Goal: Task Accomplishment & Management: Use online tool/utility

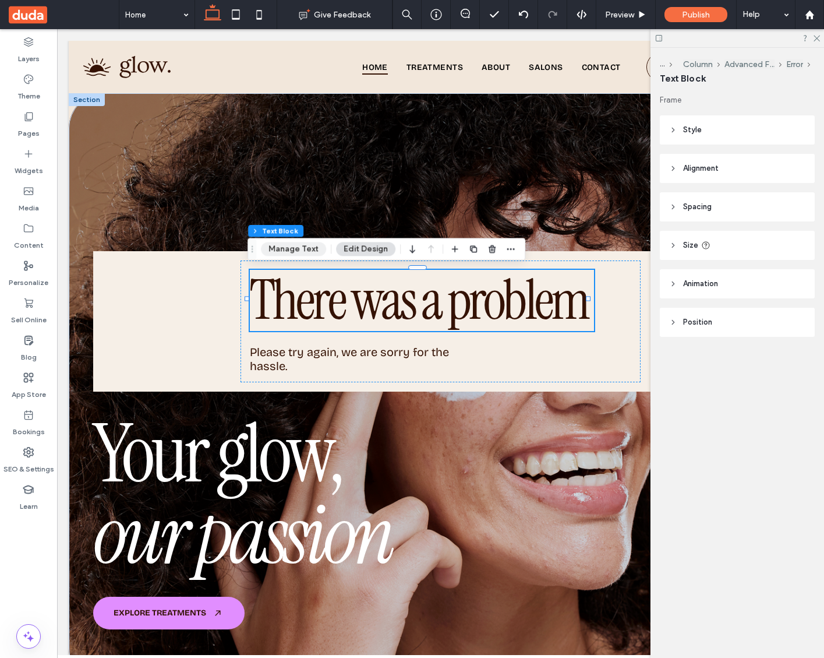
click at [305, 249] on button "Manage Text" at bounding box center [293, 249] width 65 height 14
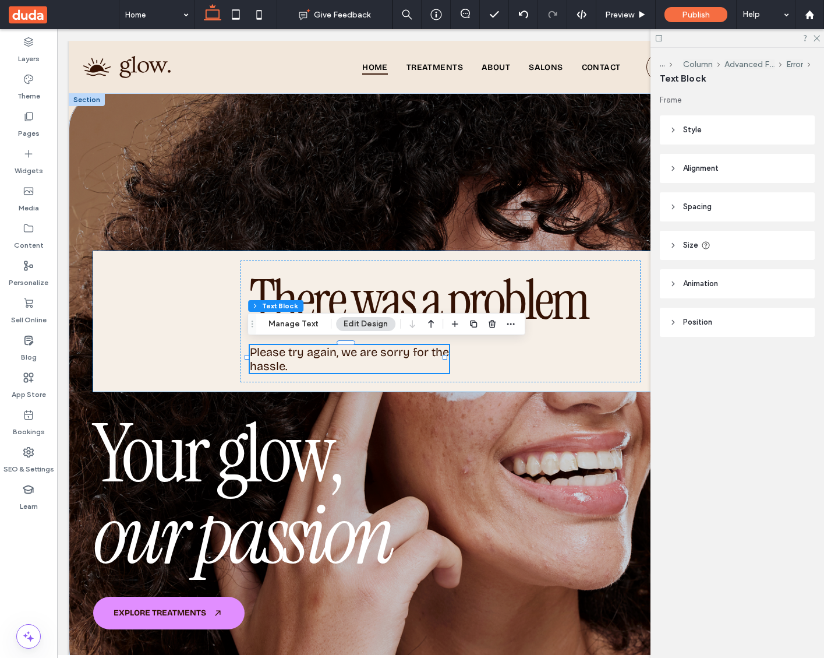
click at [165, 312] on div "There was a problem Please try again, we are sorry for the hassle. Add your tit…" at bounding box center [441, 321] width 696 height 140
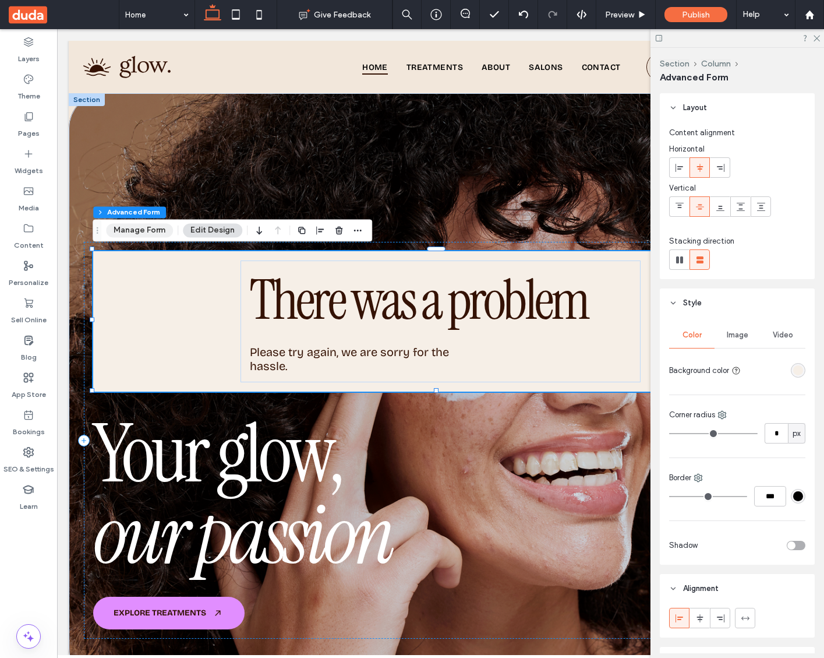
click at [146, 234] on button "Manage Form" at bounding box center [139, 230] width 67 height 14
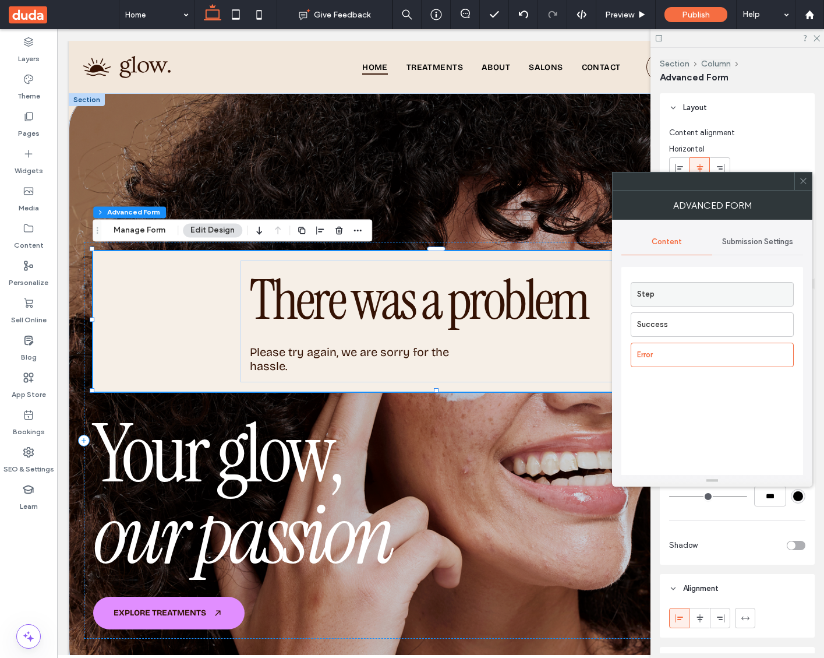
click at [672, 291] on label "Step" at bounding box center [715, 294] width 156 height 23
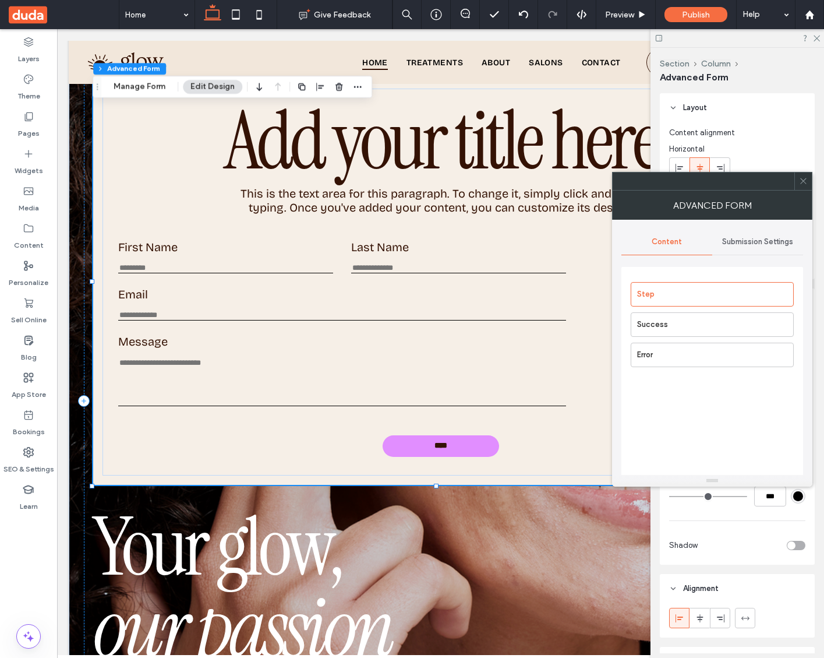
scroll to position [163, 0]
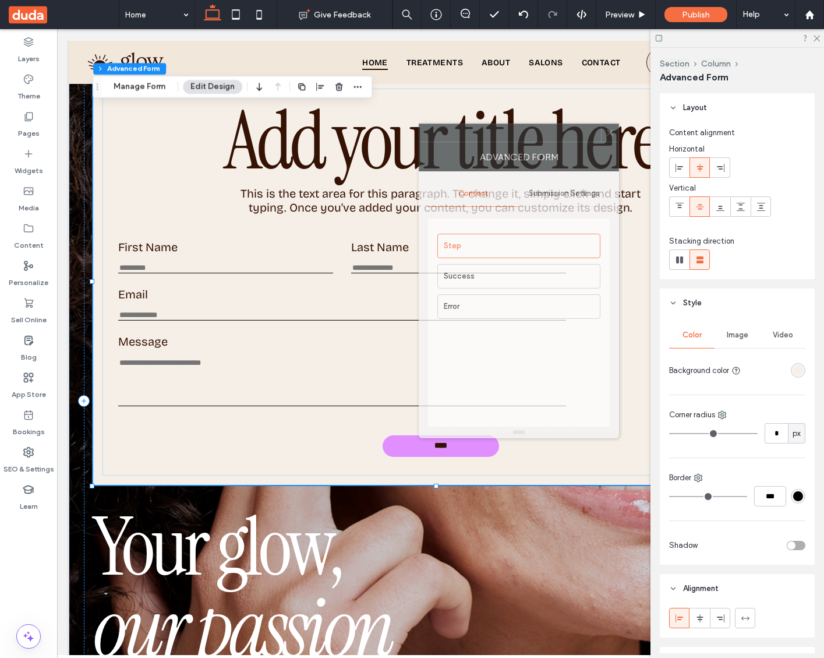
drag, startPoint x: 661, startPoint y: 182, endPoint x: 467, endPoint y: 133, distance: 199.4
click at [467, 133] on div at bounding box center [511, 132] width 182 height 17
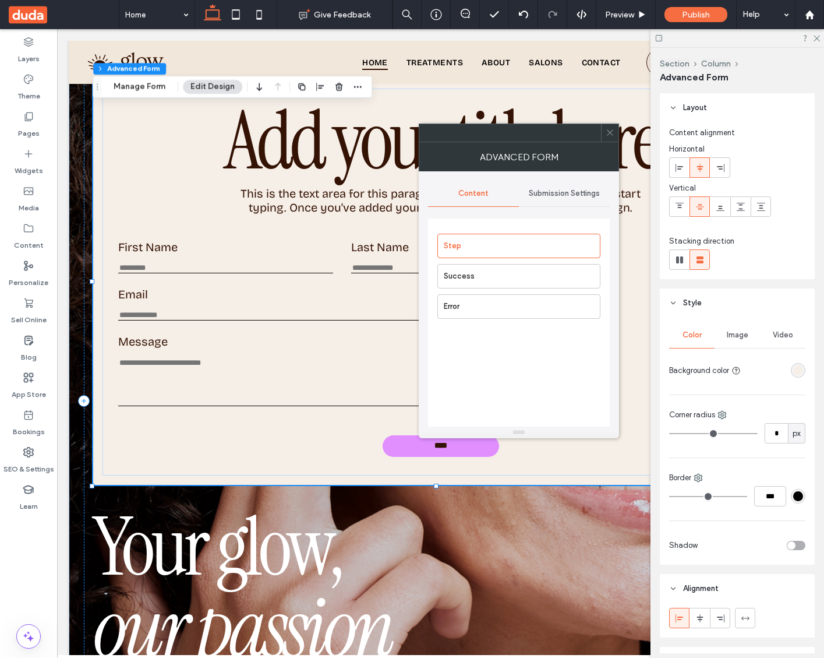
click at [570, 198] on div "Submission Settings" at bounding box center [564, 194] width 91 height 26
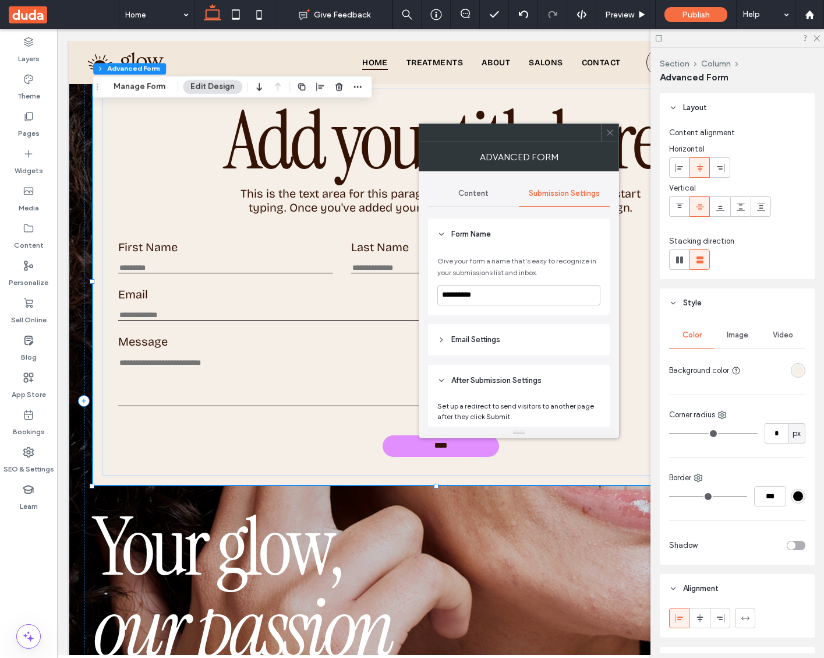
click at [489, 198] on div "Content" at bounding box center [473, 194] width 91 height 26
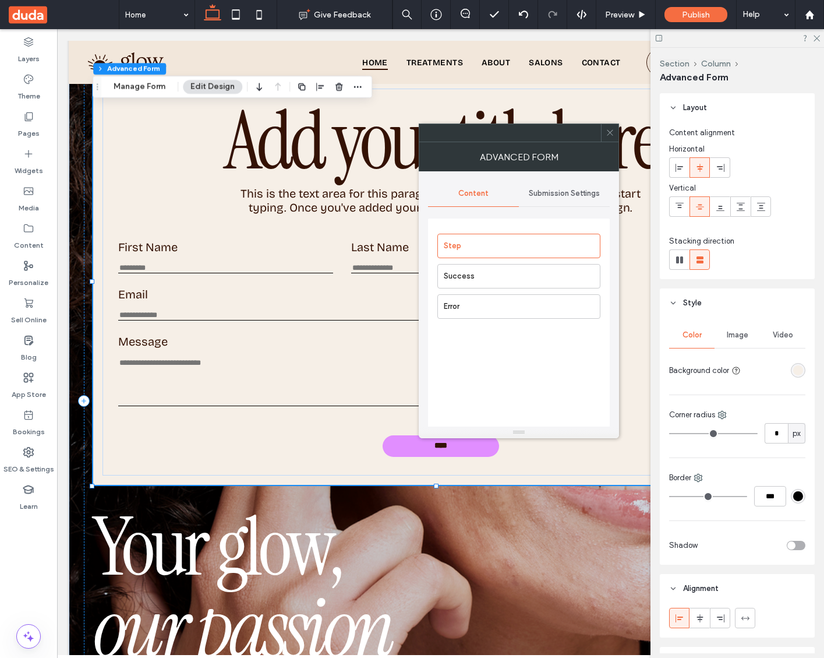
click at [584, 199] on div "Submission Settings" at bounding box center [564, 194] width 91 height 26
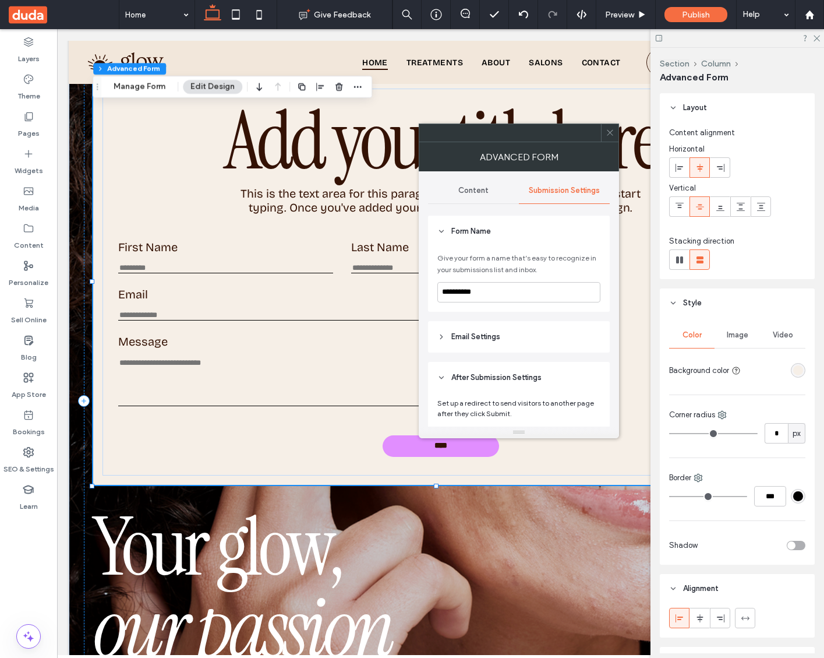
scroll to position [41, 0]
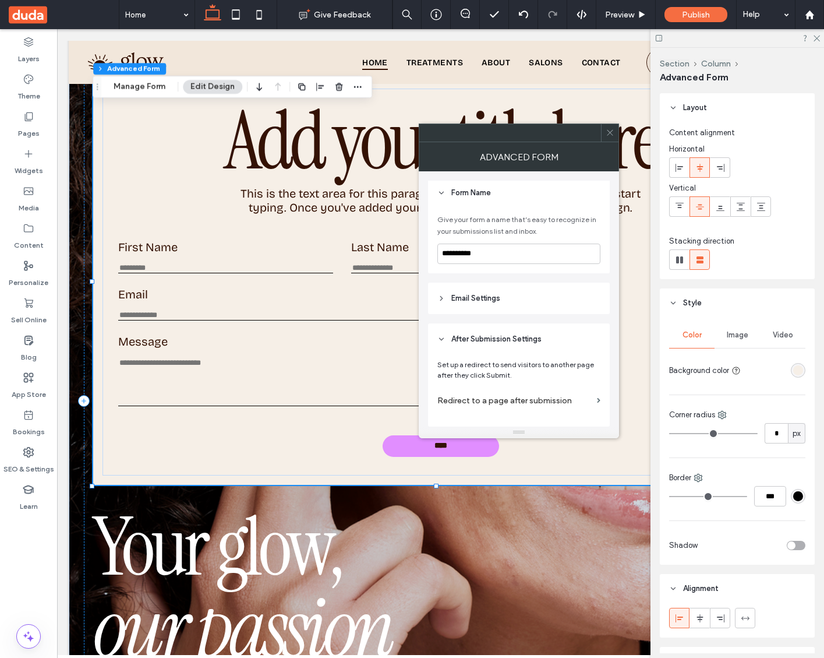
click at [445, 301] on icon at bounding box center [442, 298] width 8 height 8
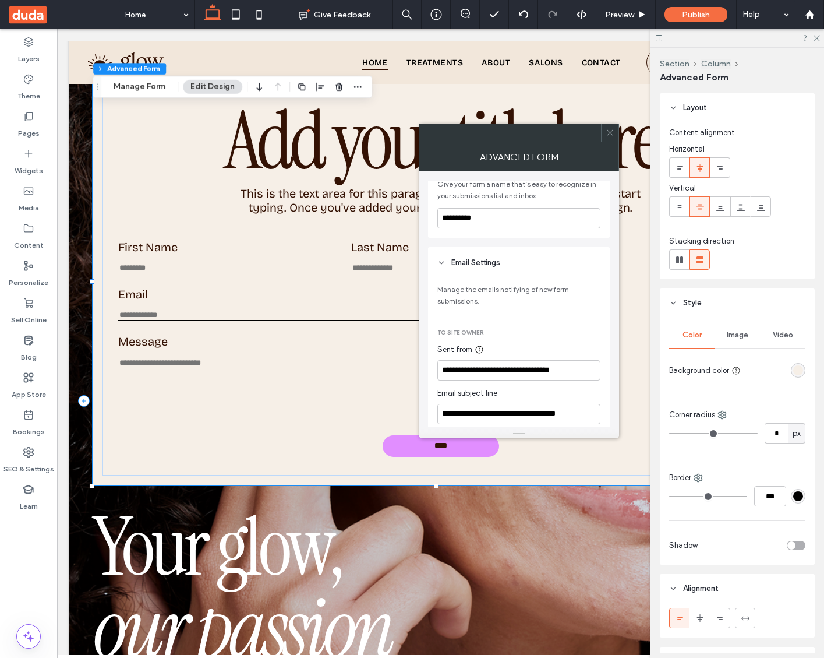
scroll to position [0, 0]
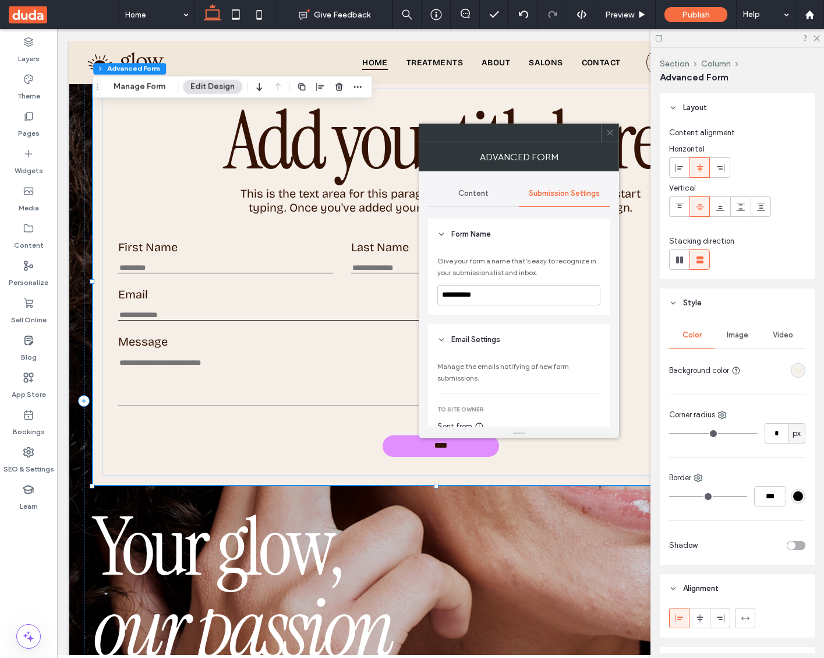
click at [462, 198] on div "Content" at bounding box center [473, 194] width 91 height 26
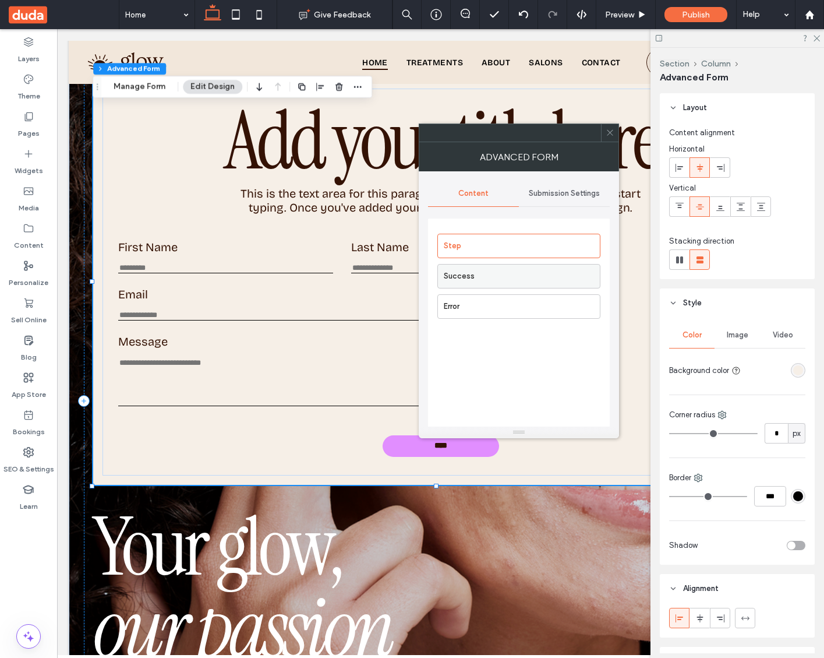
click at [494, 281] on label "Success" at bounding box center [522, 276] width 156 height 23
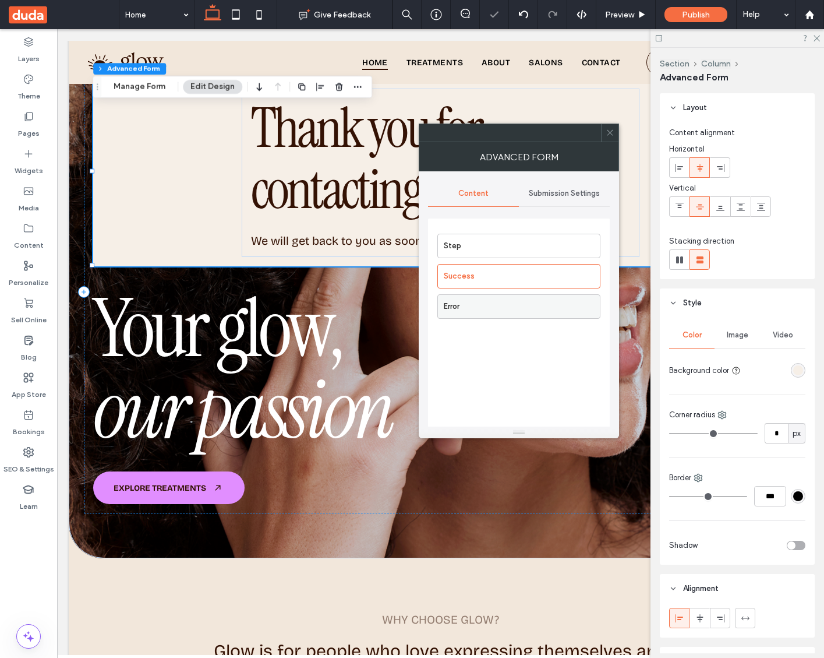
click at [483, 301] on label "Error" at bounding box center [522, 306] width 156 height 23
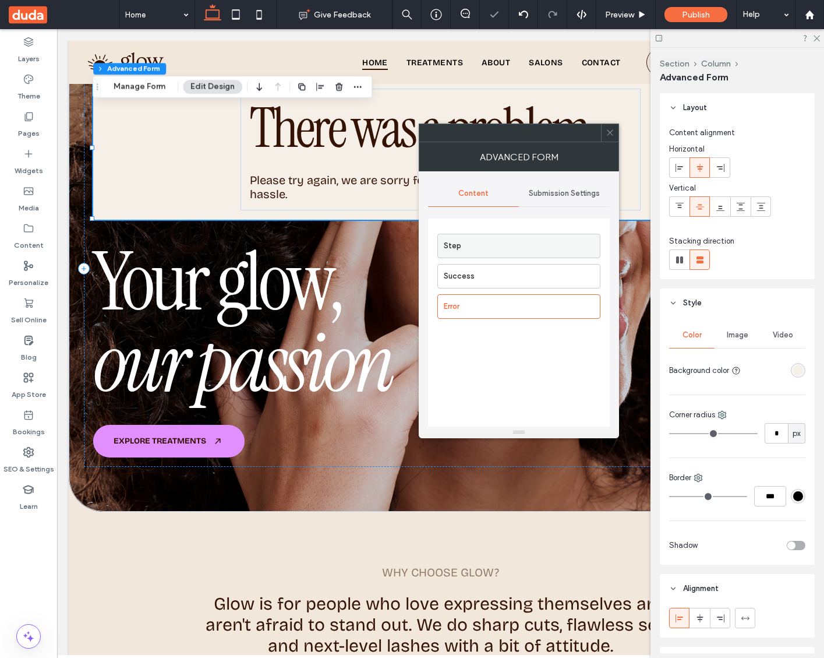
click at [504, 245] on label "Step" at bounding box center [522, 245] width 156 height 23
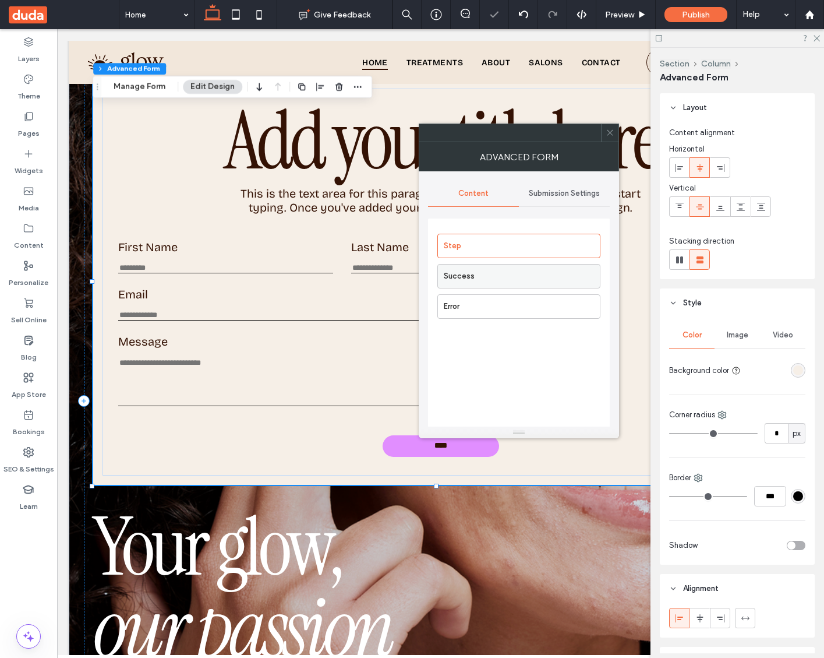
click at [490, 280] on label "Success" at bounding box center [522, 276] width 156 height 23
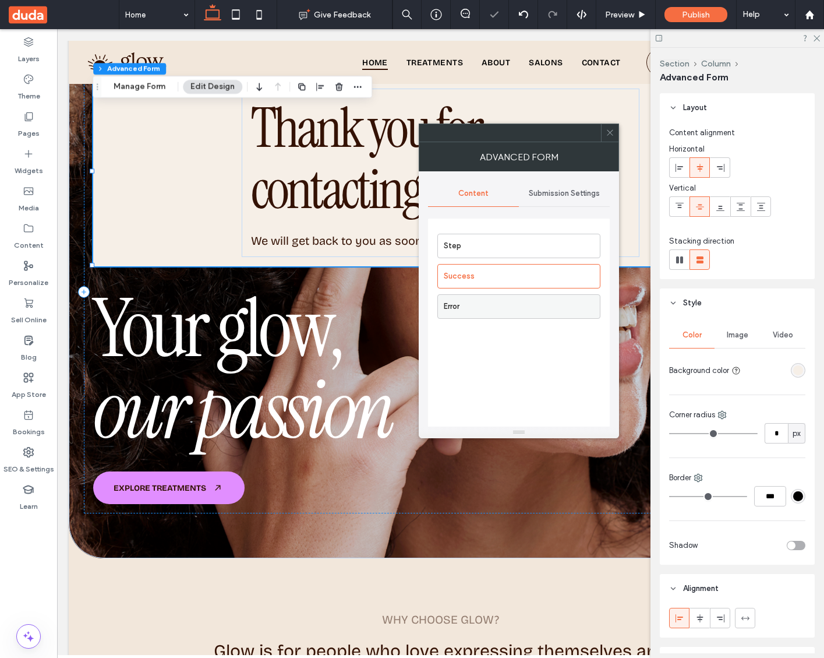
click at [487, 301] on label "Error" at bounding box center [522, 306] width 156 height 23
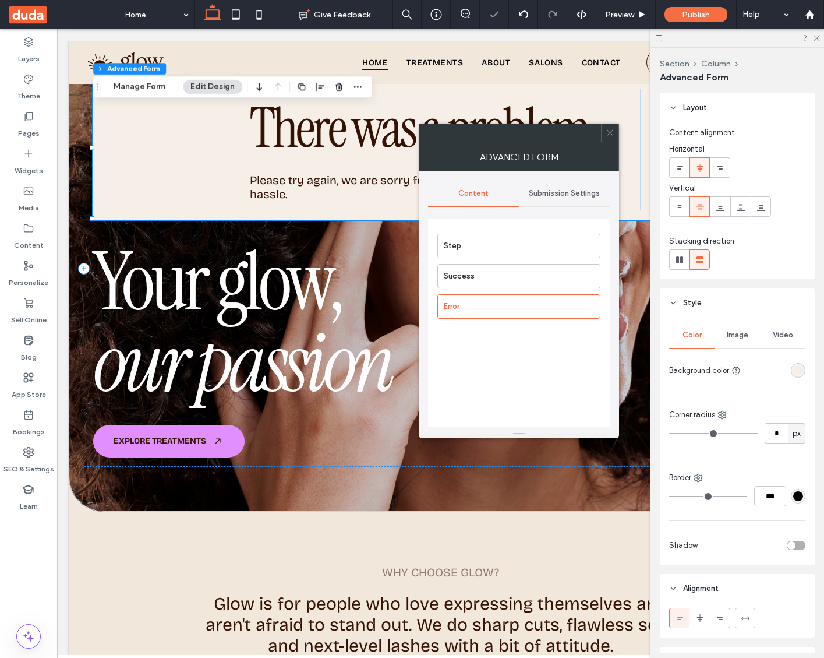
click at [484, 198] on span "Content" at bounding box center [474, 193] width 30 height 9
click at [573, 194] on span "Submission Settings" at bounding box center [564, 193] width 71 height 9
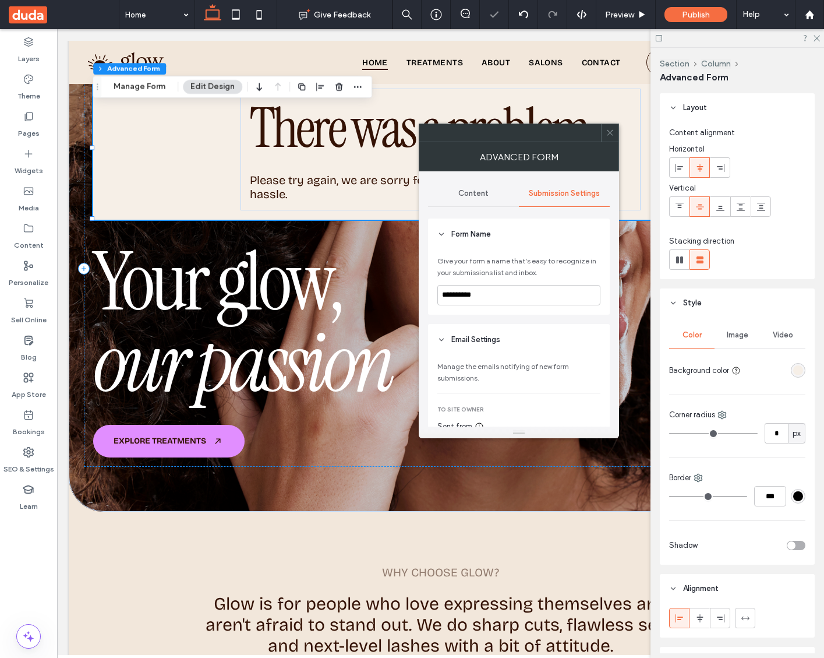
click at [499, 198] on div "Content" at bounding box center [473, 194] width 91 height 26
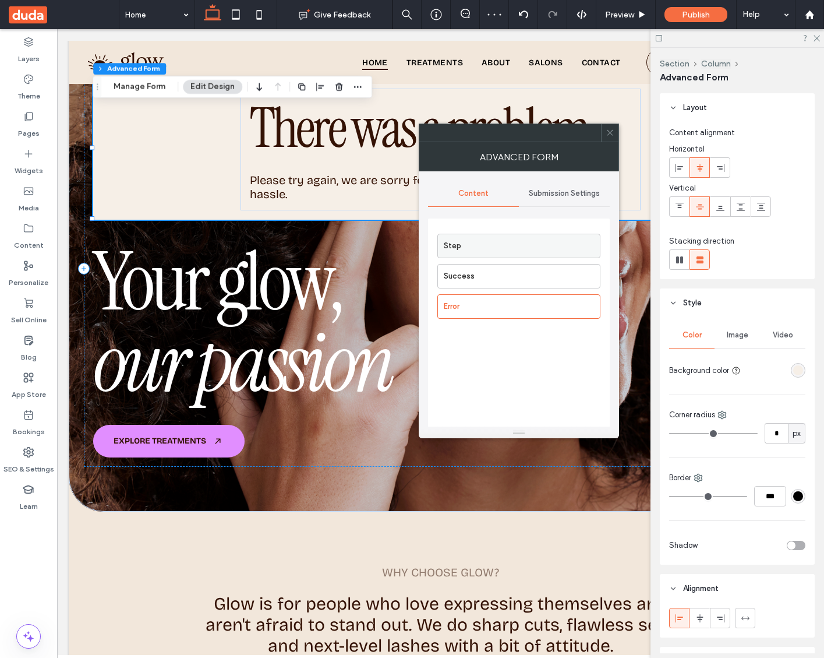
click at [492, 251] on label "Step" at bounding box center [522, 245] width 156 height 23
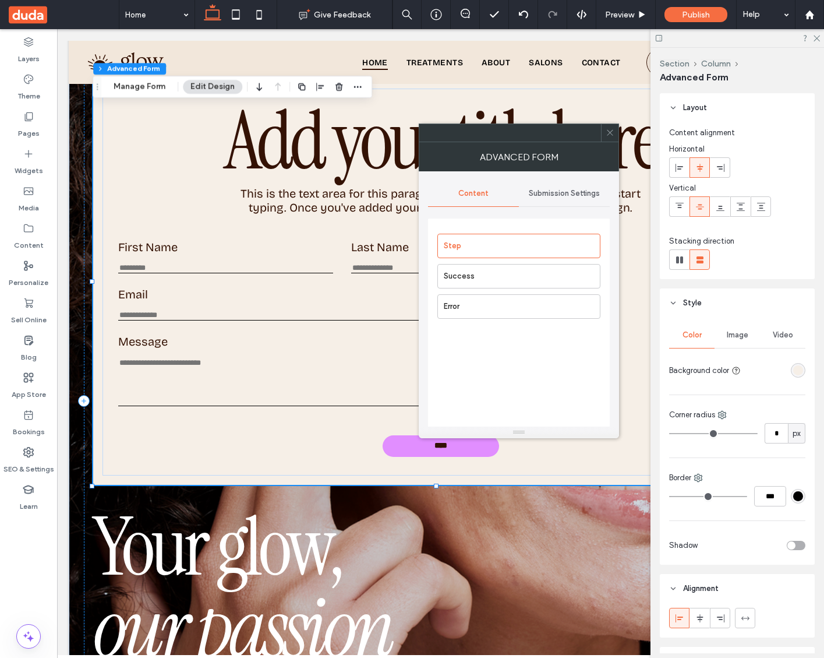
click at [567, 197] on span "Submission Settings" at bounding box center [564, 193] width 71 height 9
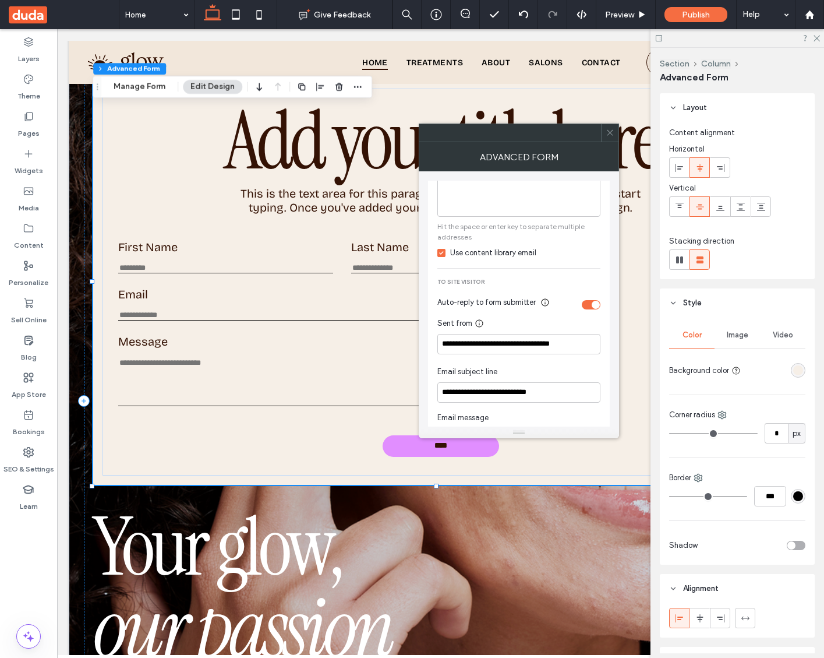
scroll to position [370, 0]
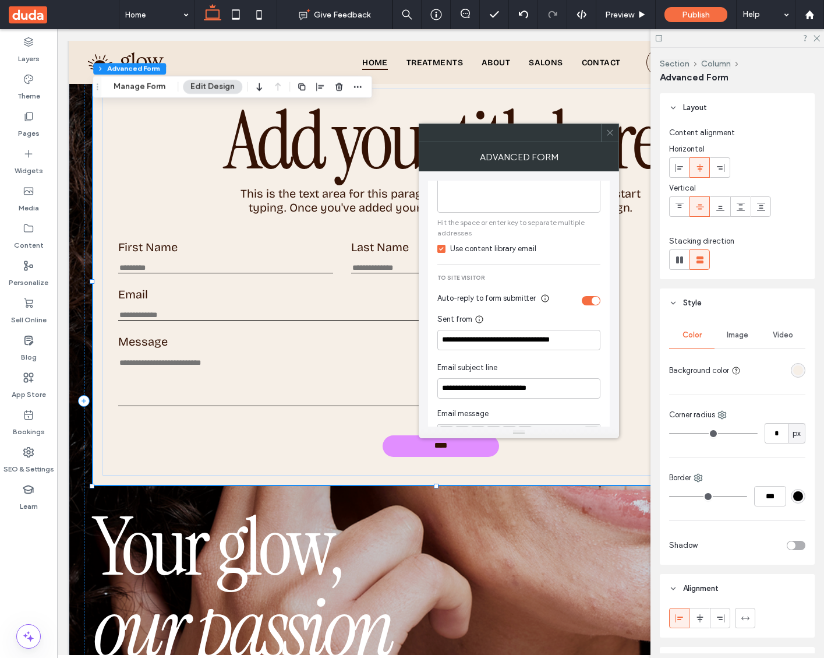
click at [536, 302] on div "Auto-reply to form submitter" at bounding box center [508, 298] width 140 height 12
click at [542, 299] on icon at bounding box center [545, 298] width 9 height 9
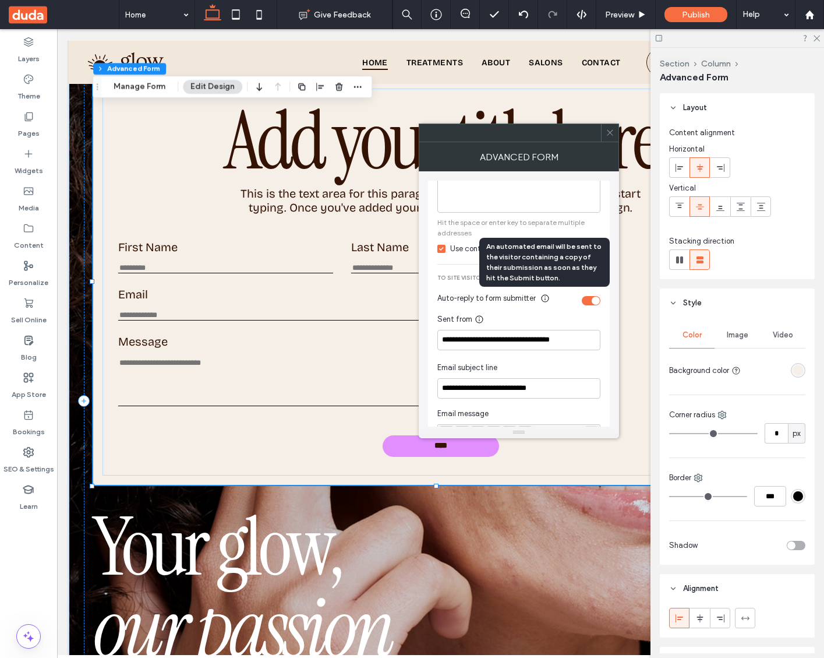
click at [545, 299] on icon at bounding box center [545, 298] width 9 height 9
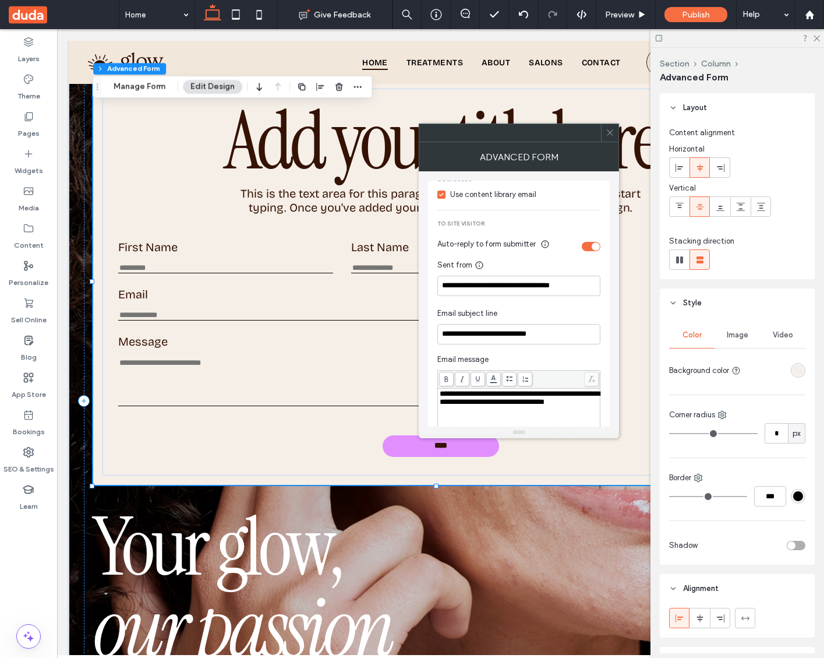
scroll to position [425, 0]
click at [595, 247] on div "toggle" at bounding box center [596, 246] width 8 height 8
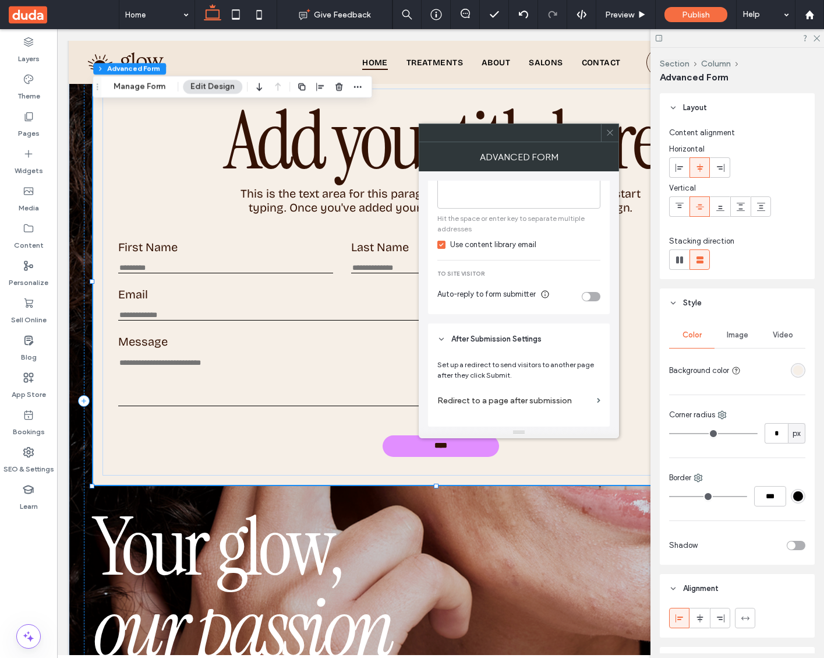
scroll to position [374, 0]
click at [586, 297] on div "toggle" at bounding box center [587, 296] width 8 height 8
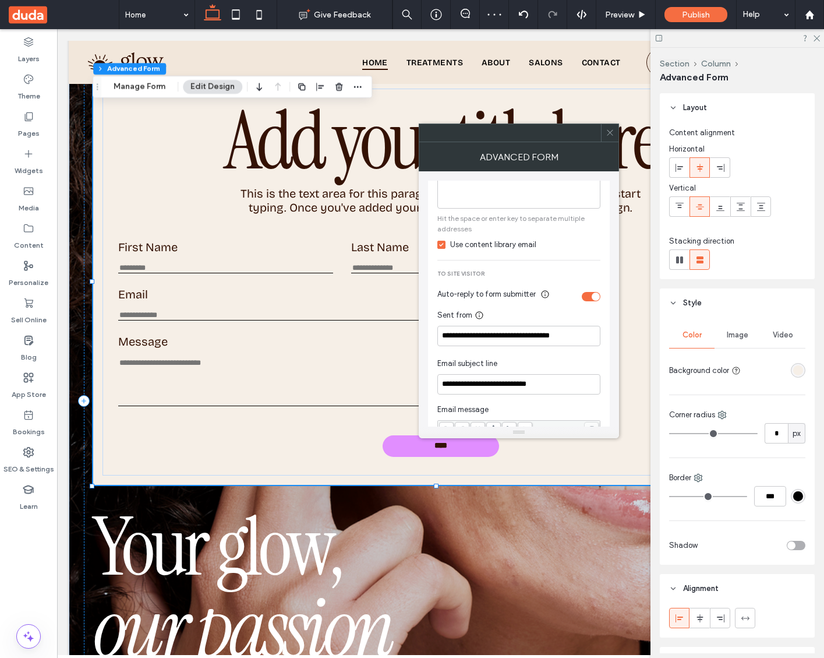
scroll to position [425, 0]
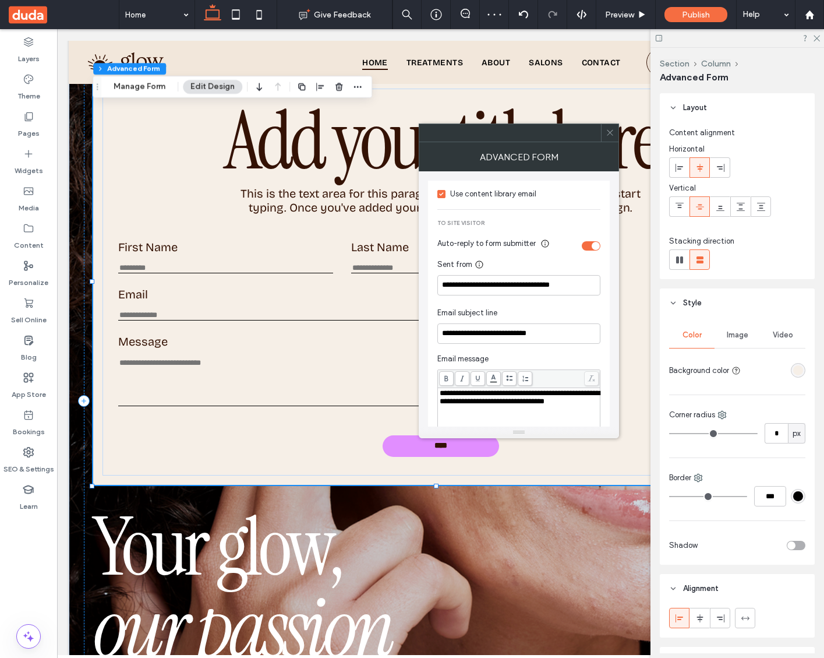
click at [599, 247] on div "toggle" at bounding box center [596, 246] width 8 height 8
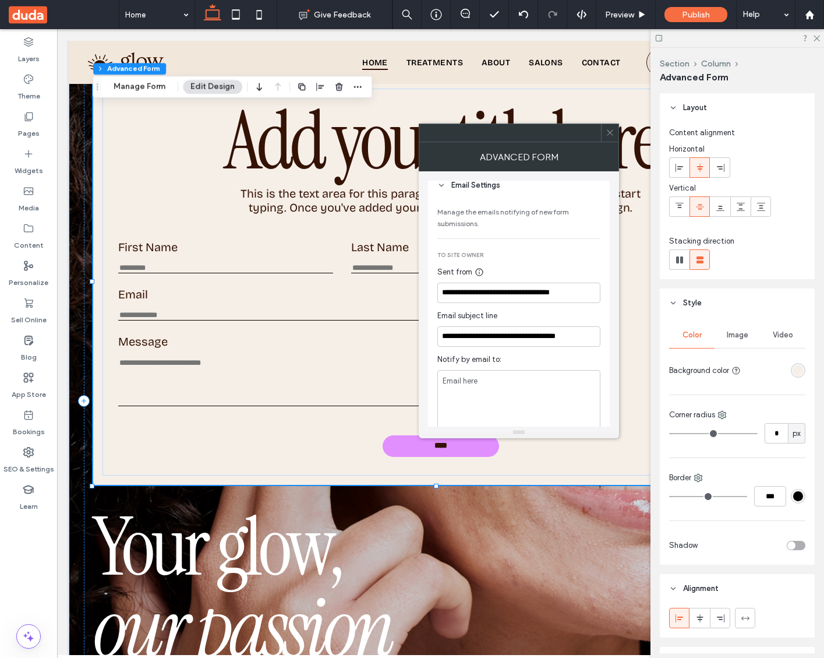
scroll to position [165, 0]
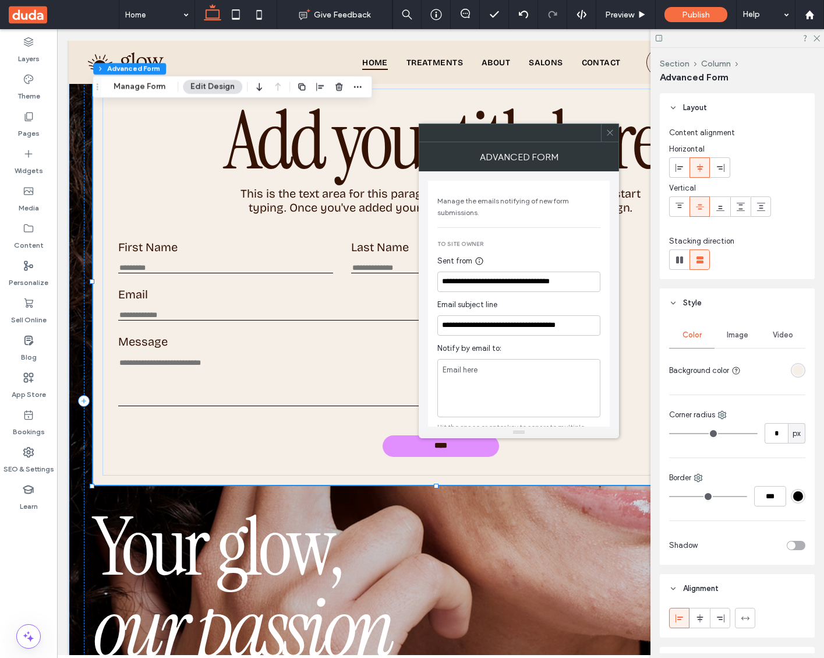
click at [446, 305] on span "Email subject line" at bounding box center [468, 305] width 60 height 12
click at [447, 305] on span "Email subject line" at bounding box center [468, 305] width 60 height 12
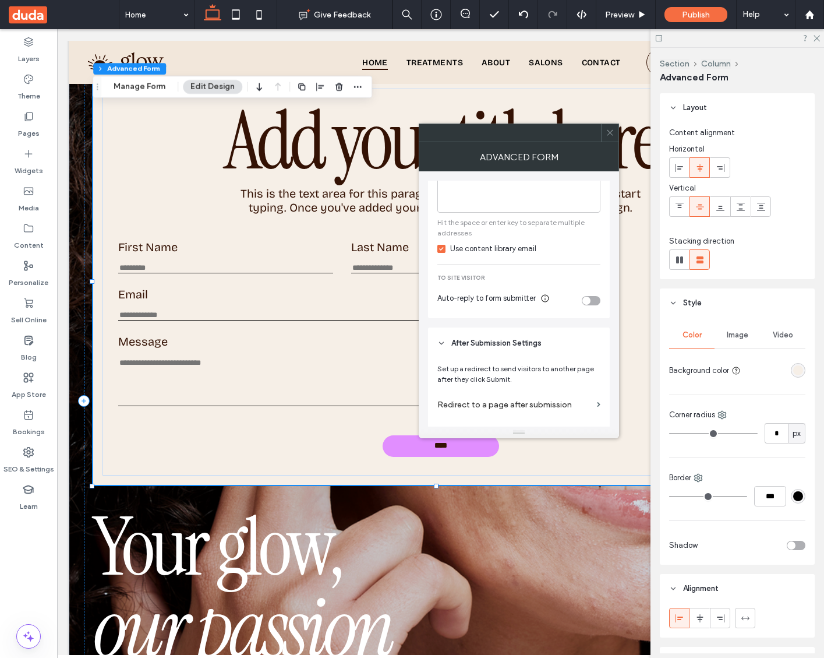
scroll to position [374, 0]
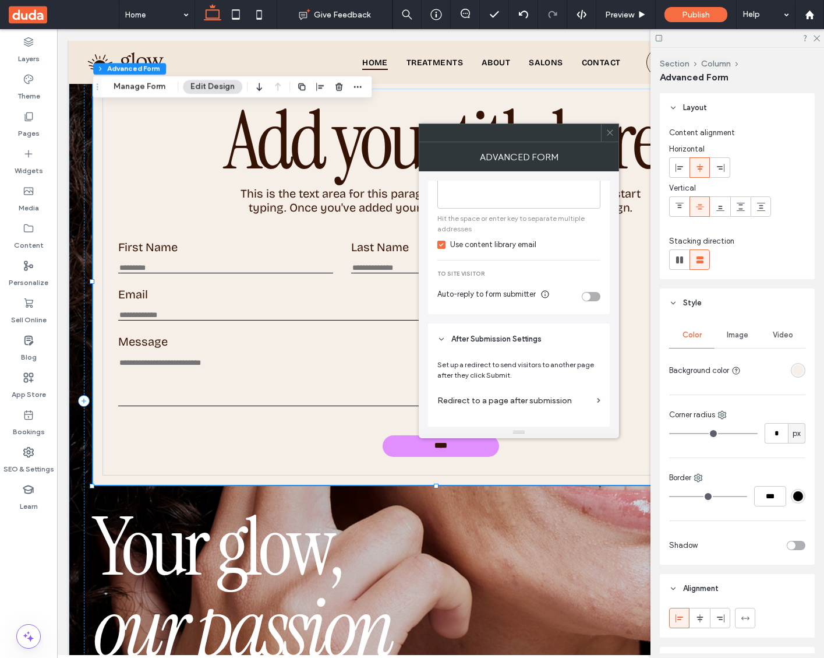
click at [588, 296] on div "toggle" at bounding box center [587, 296] width 8 height 8
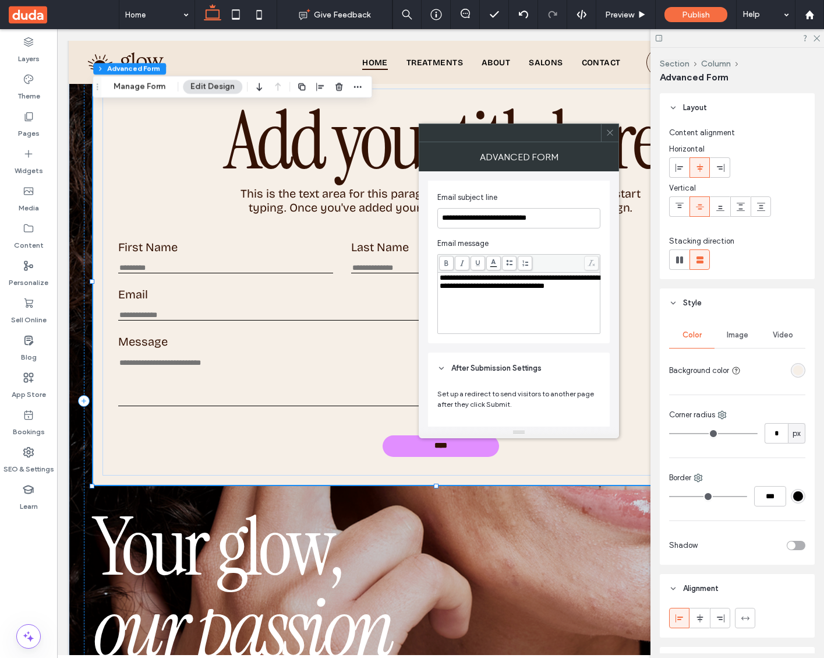
scroll to position [569, 0]
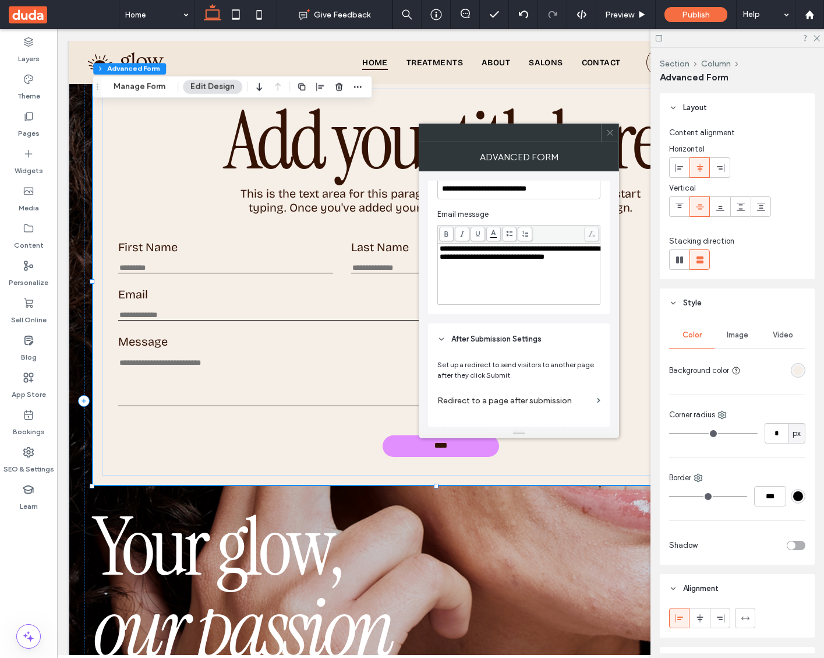
click at [539, 401] on label "Redirect to a page after submission" at bounding box center [515, 401] width 155 height 22
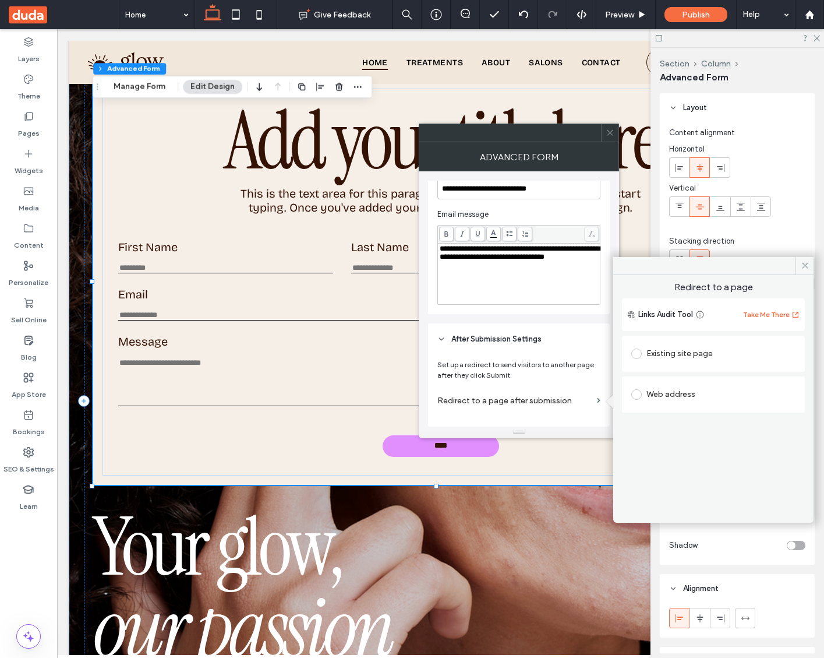
click at [653, 361] on div "Existing site page" at bounding box center [714, 353] width 164 height 19
click at [801, 270] on span at bounding box center [805, 265] width 18 height 17
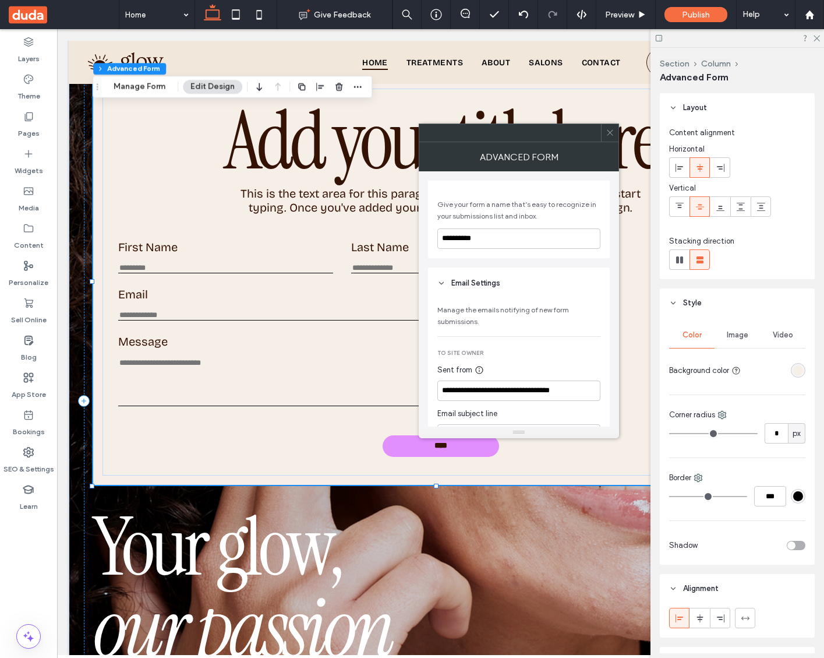
scroll to position [0, 0]
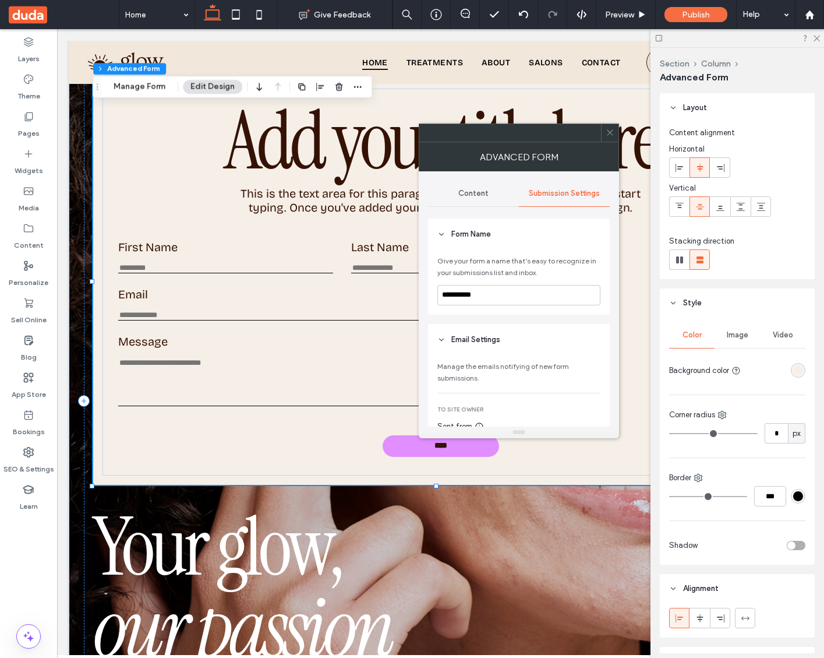
click at [460, 191] on span "Content" at bounding box center [474, 193] width 30 height 9
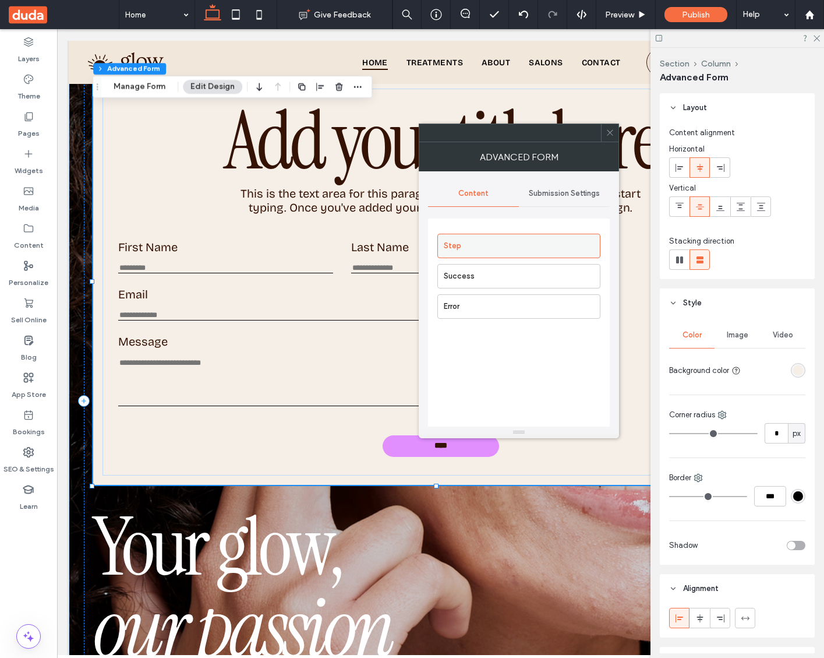
click at [493, 243] on label "Step" at bounding box center [522, 245] width 156 height 23
click at [487, 279] on label "Success" at bounding box center [522, 276] width 156 height 23
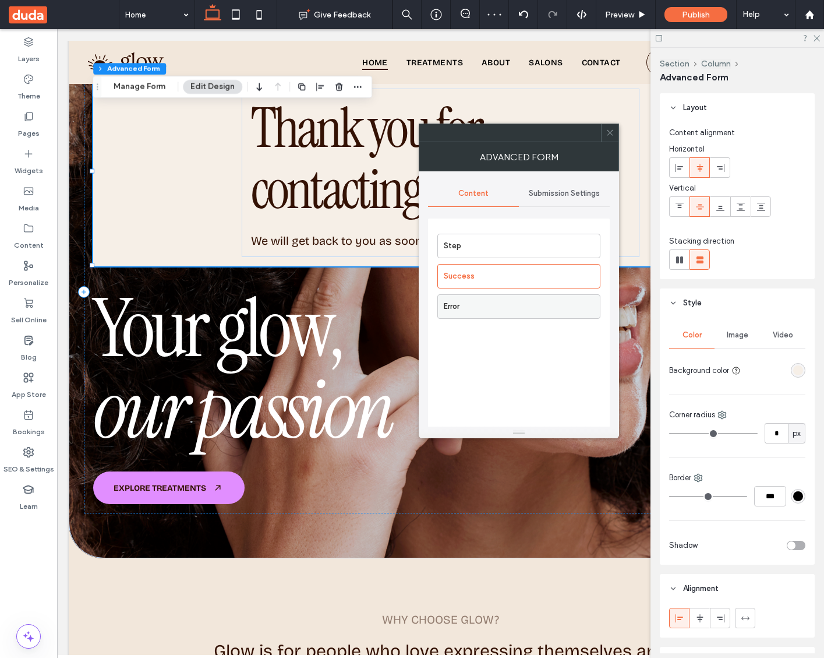
click at [472, 306] on label "Error" at bounding box center [522, 306] width 156 height 23
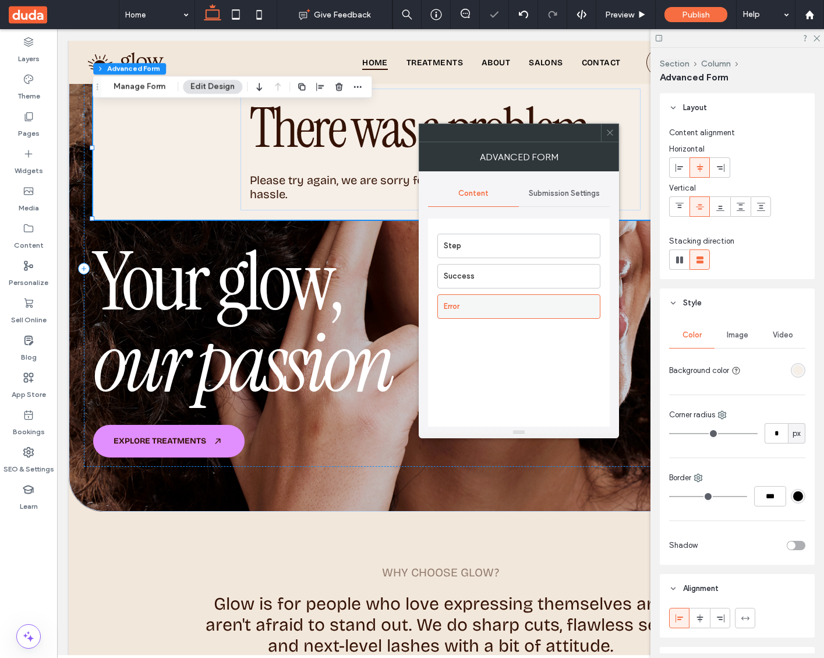
click at [445, 310] on label "Error" at bounding box center [522, 306] width 156 height 23
drag, startPoint x: 457, startPoint y: 304, endPoint x: 478, endPoint y: 241, distance: 66.3
click at [478, 241] on div "Step Success Error" at bounding box center [519, 273] width 163 height 91
click at [479, 241] on label "Step" at bounding box center [522, 245] width 156 height 23
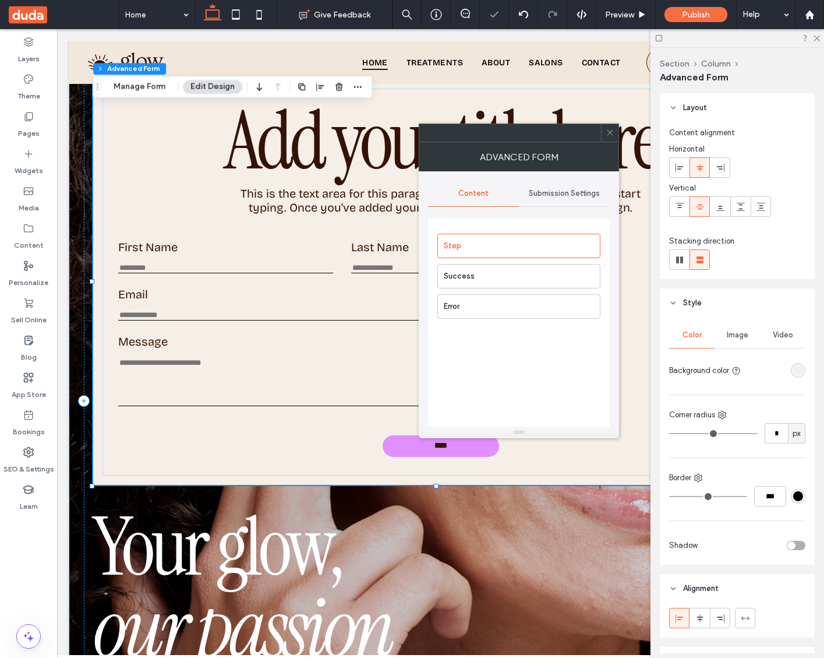
click at [549, 199] on div "Submission Settings" at bounding box center [564, 194] width 91 height 26
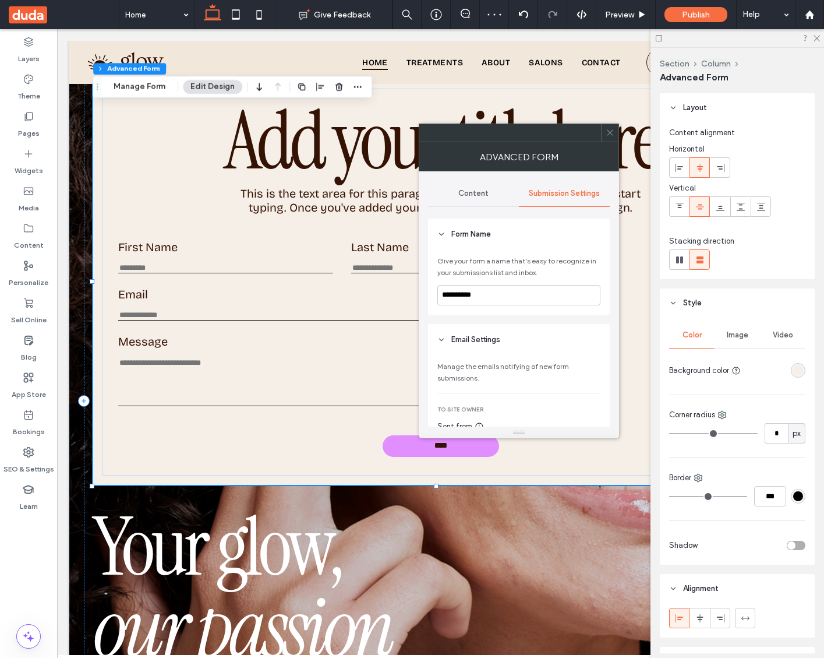
click at [469, 193] on span "Content" at bounding box center [474, 193] width 30 height 9
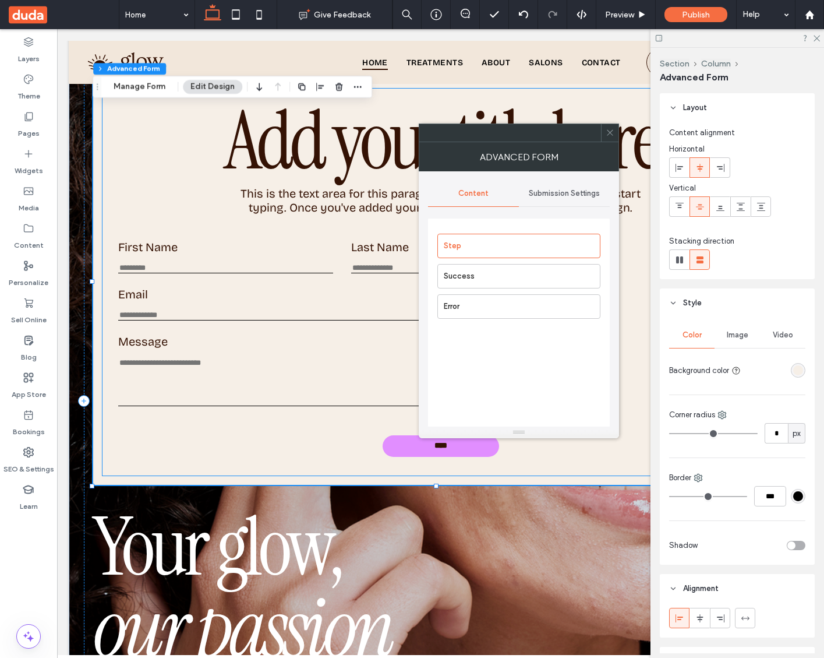
click at [185, 255] on div "First Name This is required" at bounding box center [225, 256] width 215 height 33
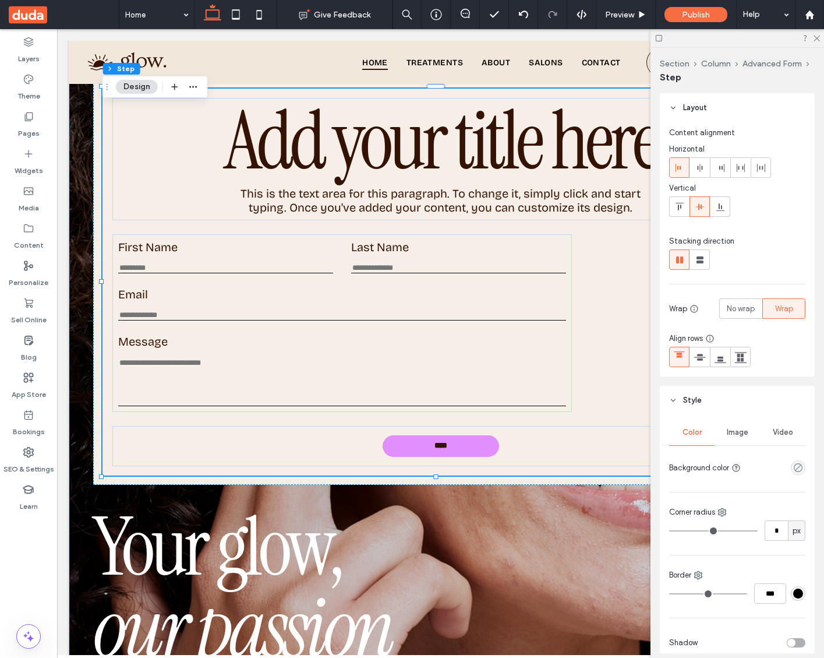
click at [125, 260] on div "First Name This is required" at bounding box center [225, 256] width 215 height 33
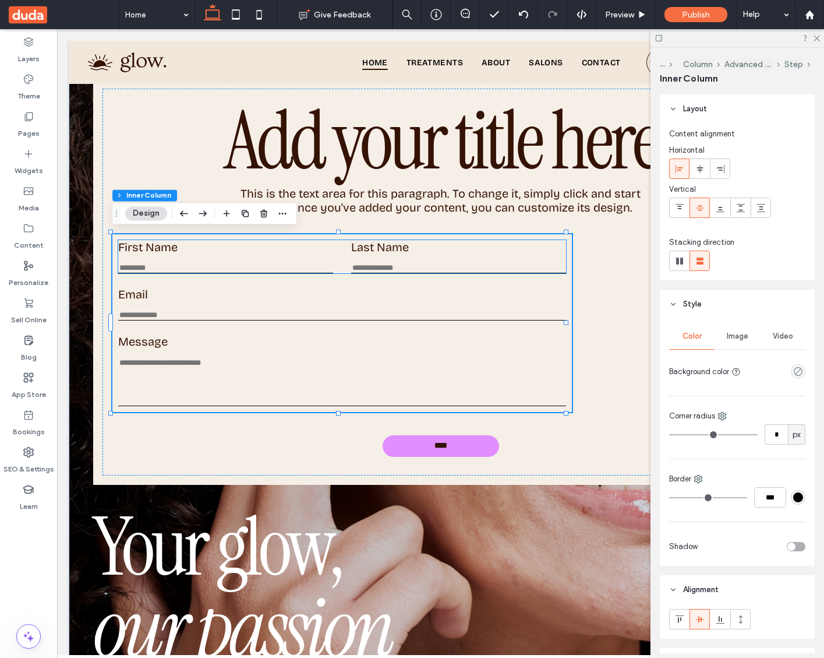
click at [149, 245] on label "First Name" at bounding box center [225, 247] width 215 height 14
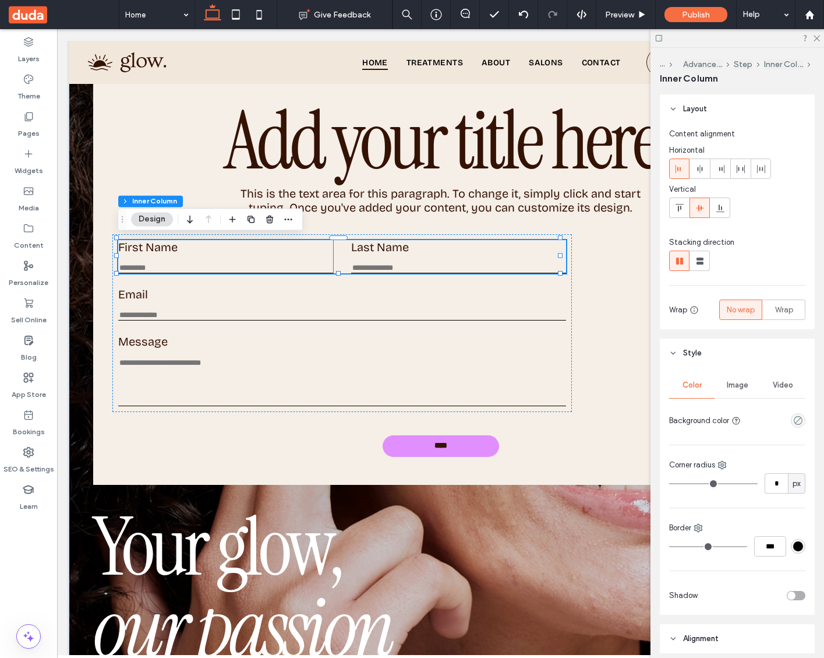
click at [149, 270] on input "First Name" at bounding box center [225, 268] width 215 height 10
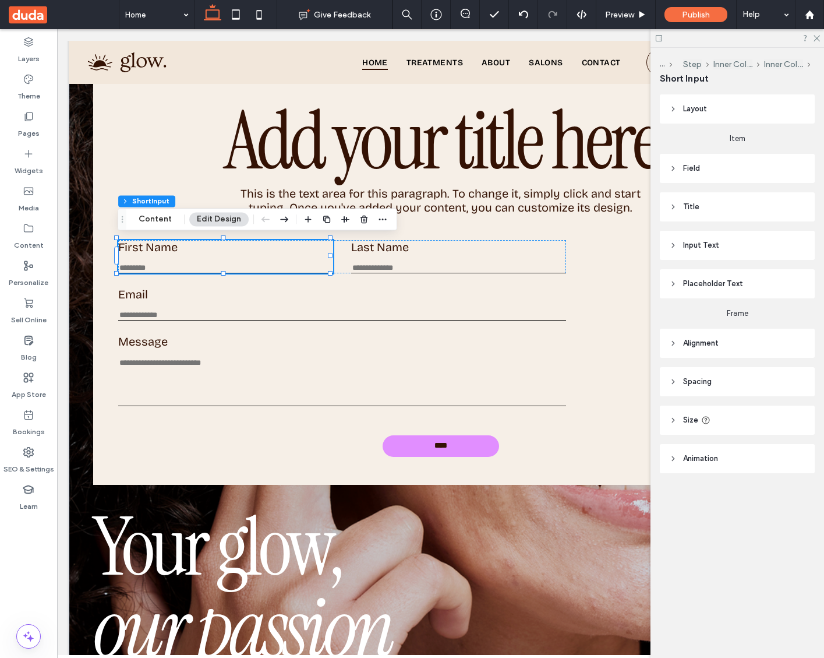
click at [136, 255] on div "First Name This is required" at bounding box center [225, 256] width 215 height 33
click at [157, 245] on label "First Name" at bounding box center [225, 247] width 215 height 14
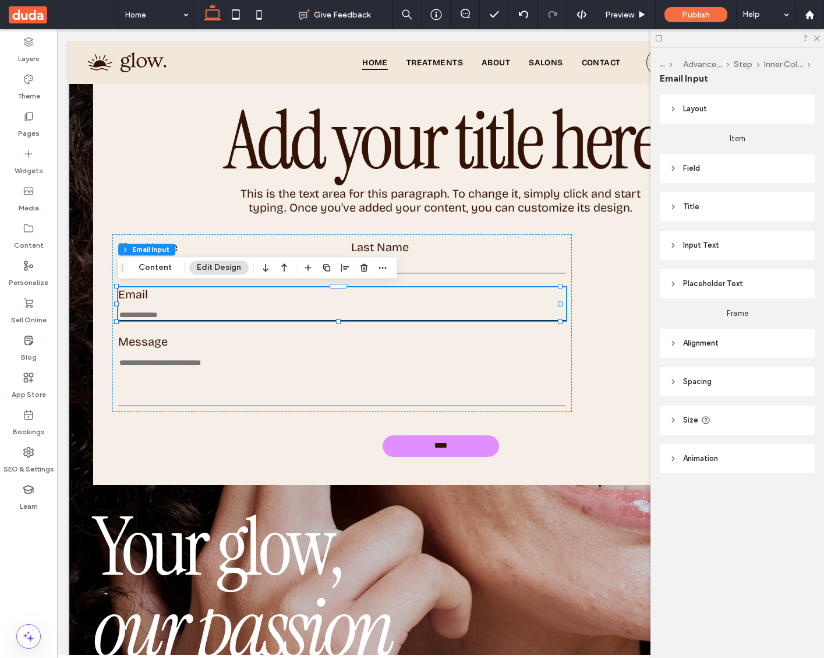
click at [137, 296] on label "Email" at bounding box center [342, 294] width 448 height 14
click at [157, 267] on button "Content" at bounding box center [155, 267] width 48 height 14
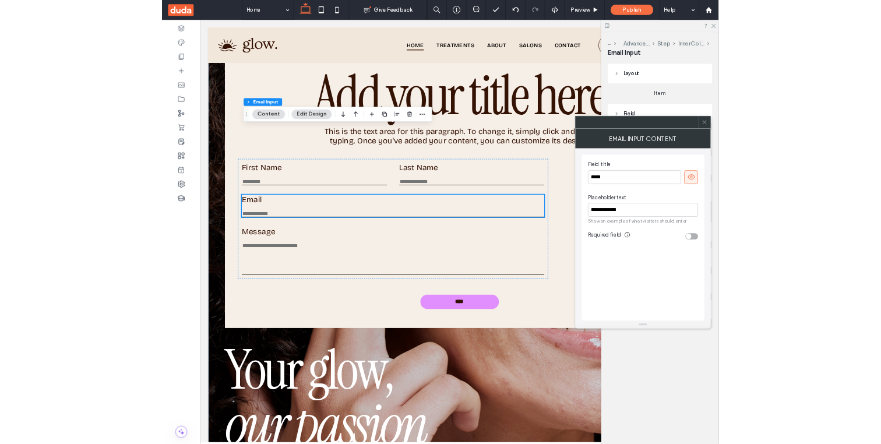
scroll to position [272, 0]
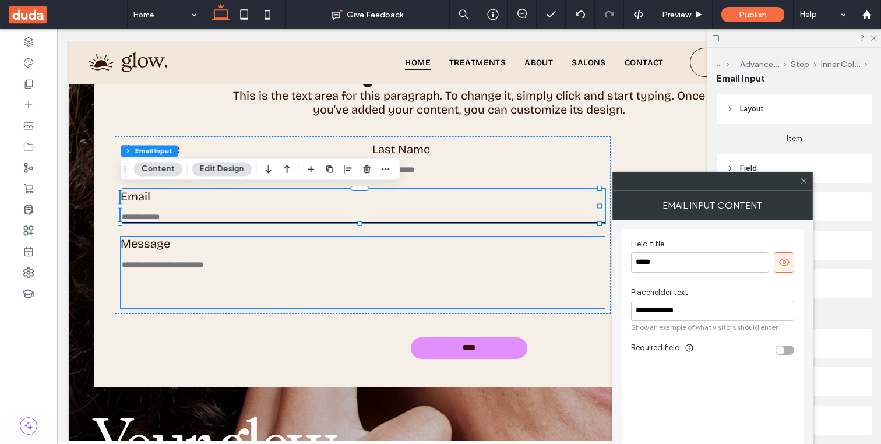
click at [381, 290] on textarea "Message" at bounding box center [363, 284] width 484 height 48
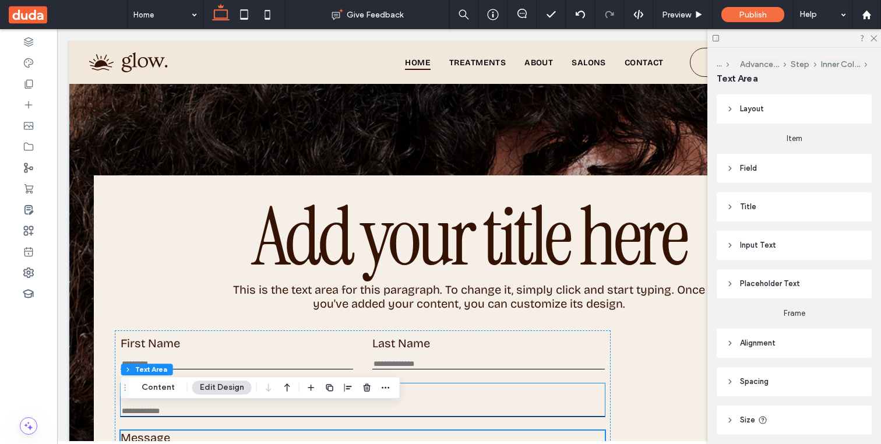
scroll to position [75, 0]
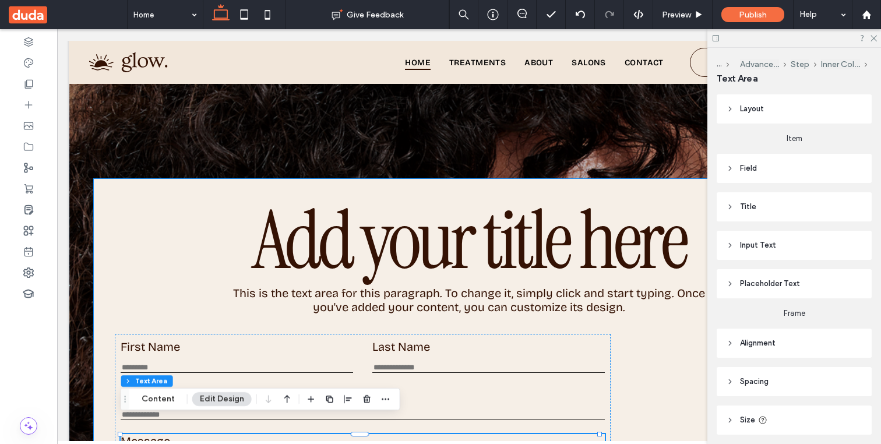
click at [107, 185] on div "Add your title here This is the text area for this paragraph. To change it, sim…" at bounding box center [469, 382] width 750 height 406
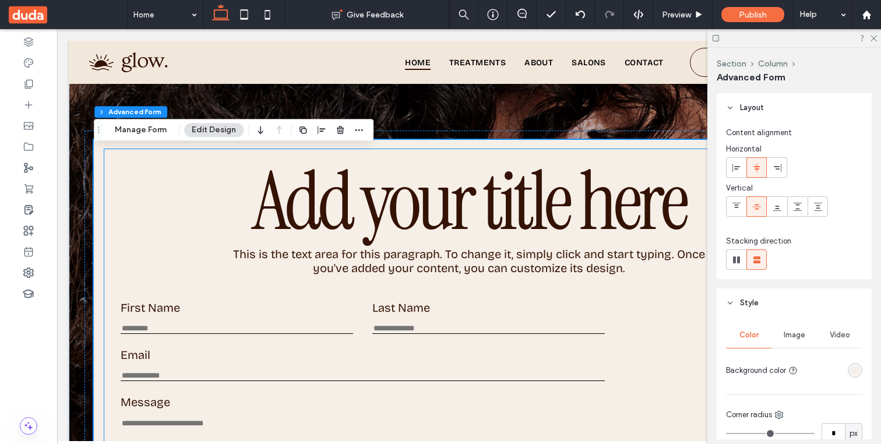
scroll to position [114, 0]
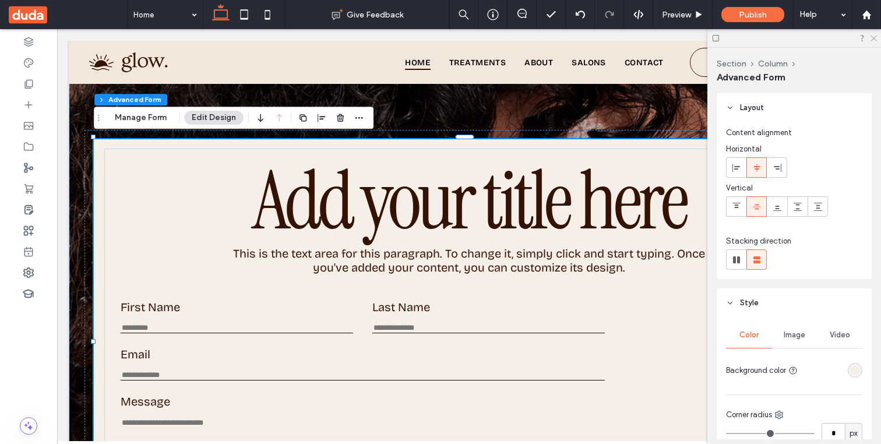
click at [824, 38] on icon at bounding box center [873, 38] width 8 height 8
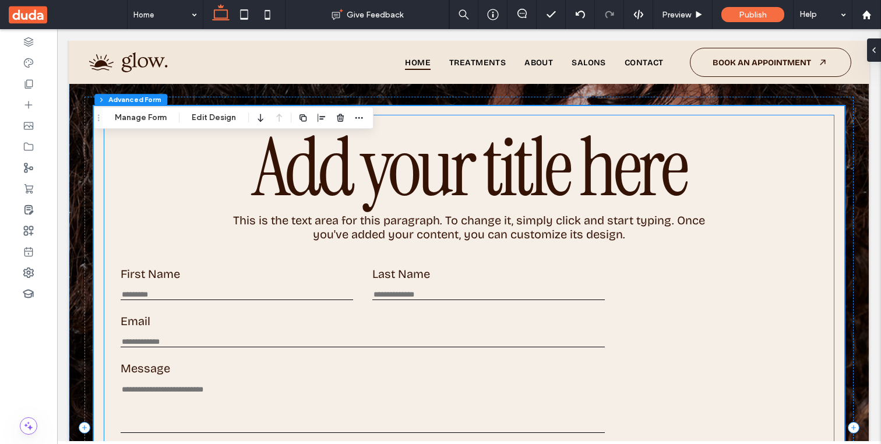
scroll to position [149, 0]
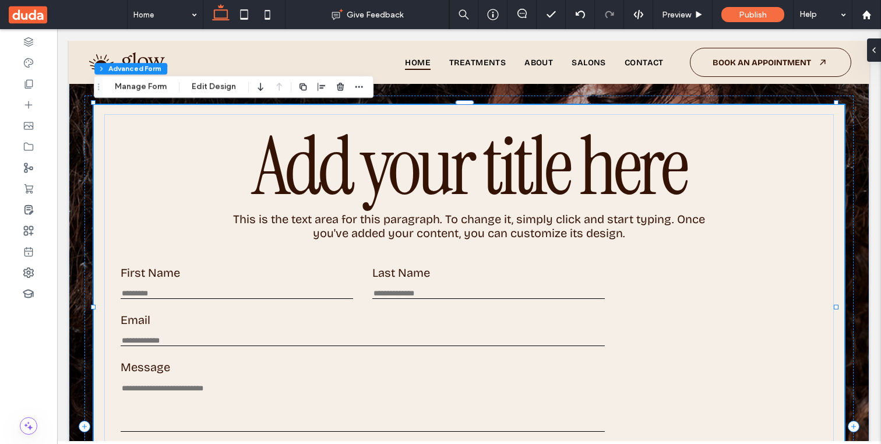
click at [96, 110] on div "Add your title here This is the text area for this paragraph. To change it, sim…" at bounding box center [469, 308] width 750 height 406
click at [359, 163] on span "Add your title here" at bounding box center [469, 166] width 434 height 106
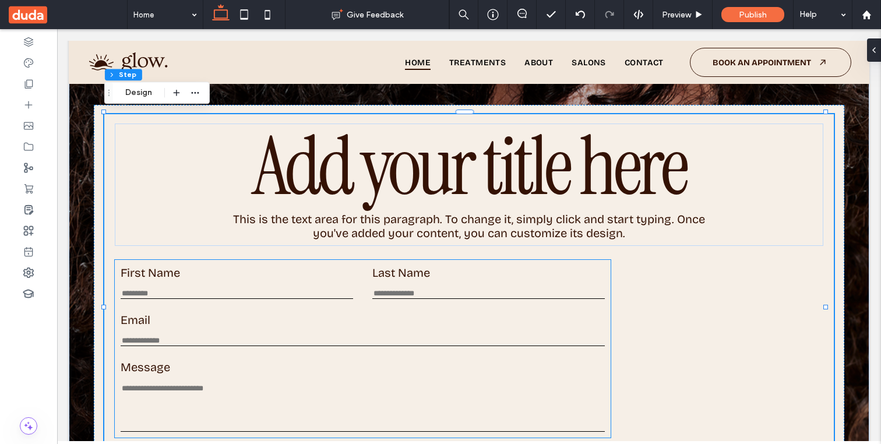
click at [191, 281] on div "First Name This is required" at bounding box center [237, 282] width 232 height 33
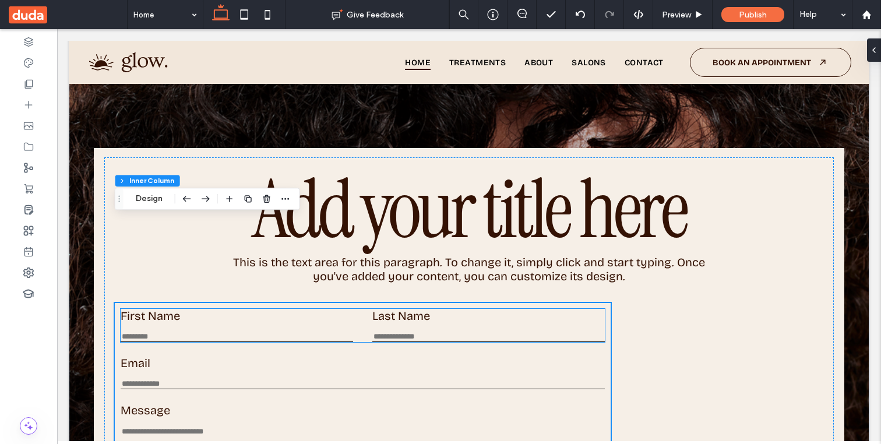
scroll to position [104, 0]
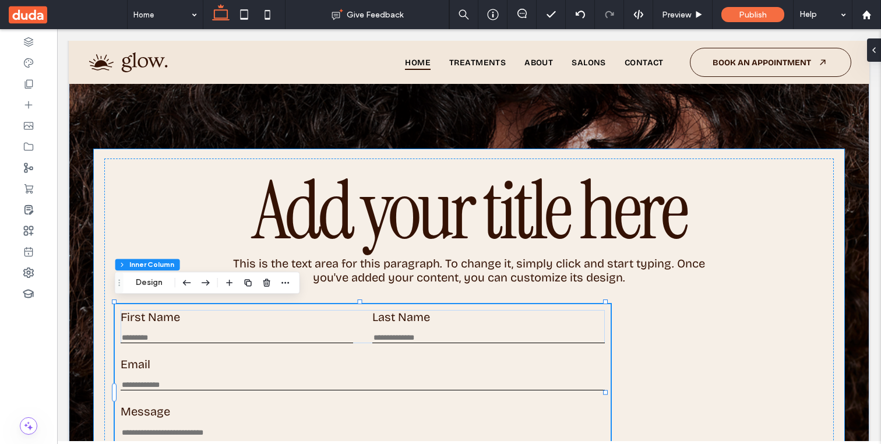
click at [101, 152] on div "Add your title here This is the text area for this paragraph. To change it, sim…" at bounding box center [469, 352] width 750 height 406
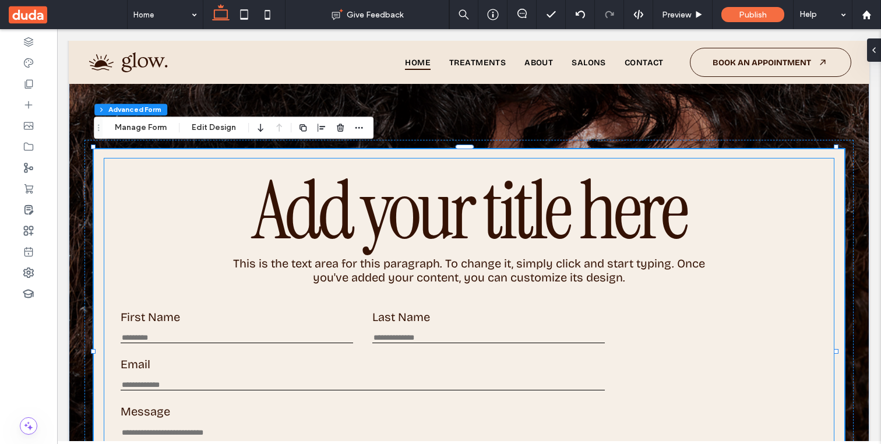
click at [172, 174] on h1 "Add your title here" at bounding box center [469, 210] width 627 height 73
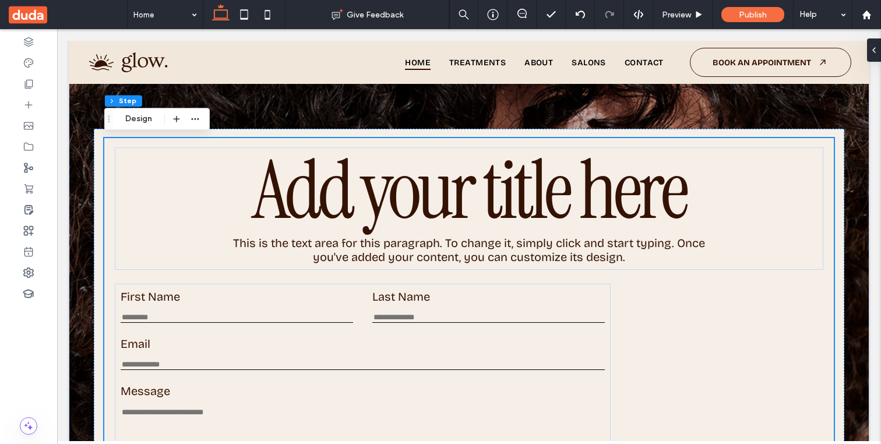
scroll to position [122, 0]
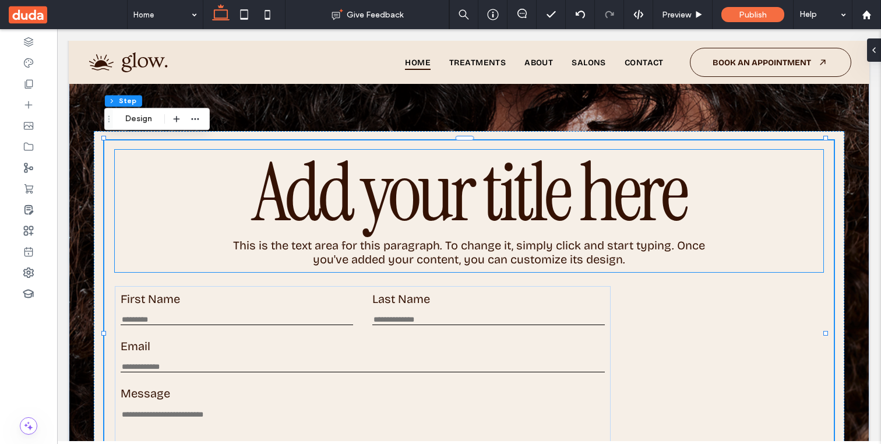
click at [309, 209] on span "Add your title here" at bounding box center [469, 192] width 434 height 106
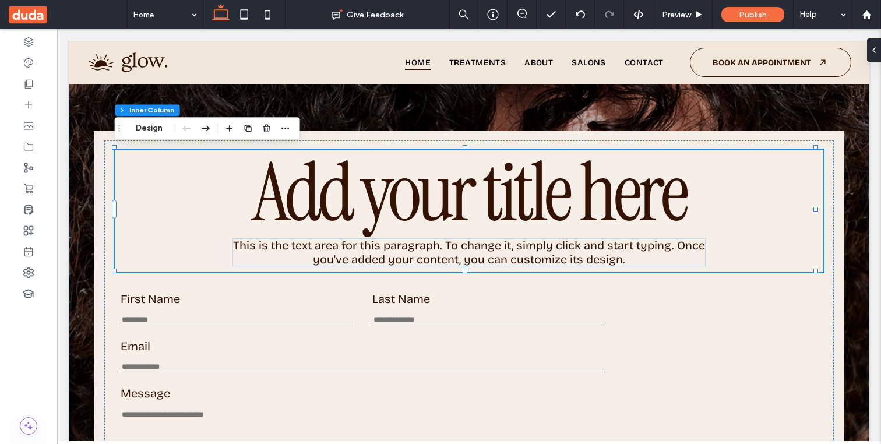
click at [309, 209] on span "Add your title here" at bounding box center [469, 192] width 434 height 106
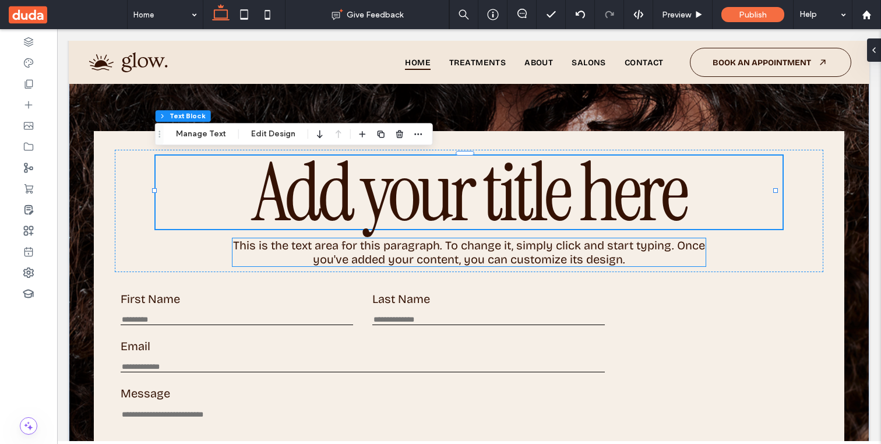
click at [347, 254] on span "This is the text area for this paragraph. To change it, simply click and start …" at bounding box center [469, 252] width 472 height 28
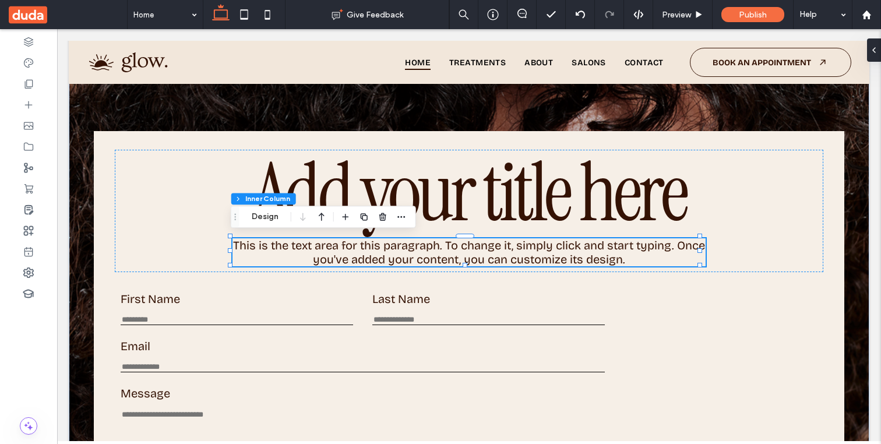
click at [347, 254] on span "This is the text area for this paragraph. To change it, simply click and start …" at bounding box center [469, 252] width 472 height 28
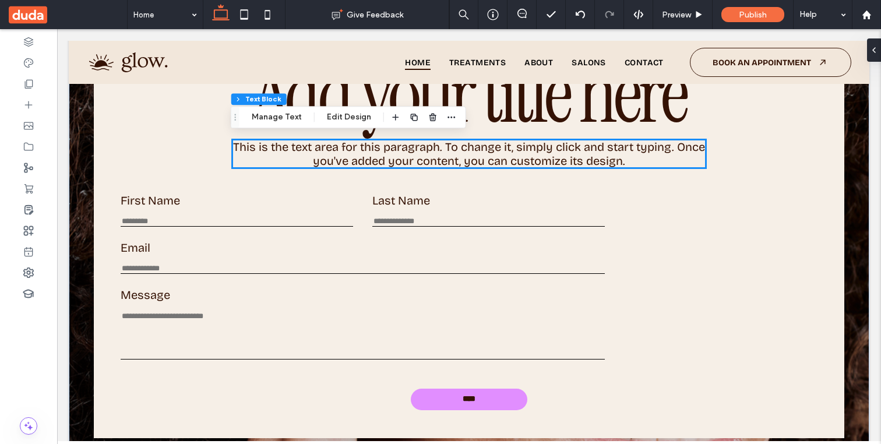
scroll to position [224, 0]
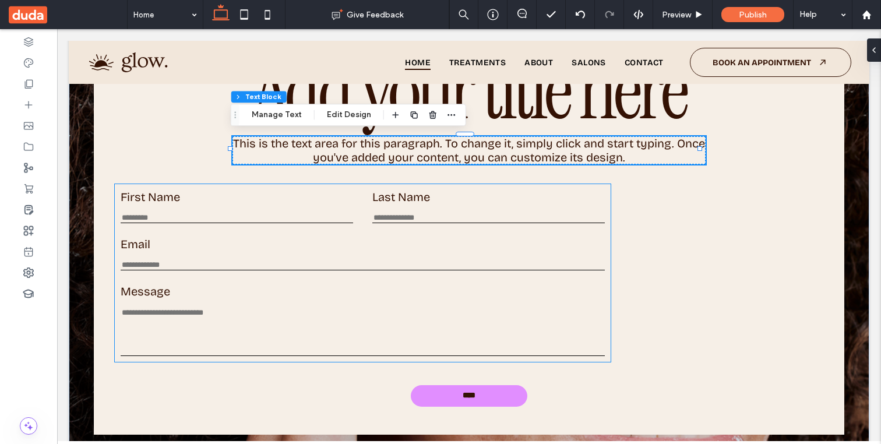
click at [160, 206] on div "First Name This is required" at bounding box center [237, 206] width 232 height 33
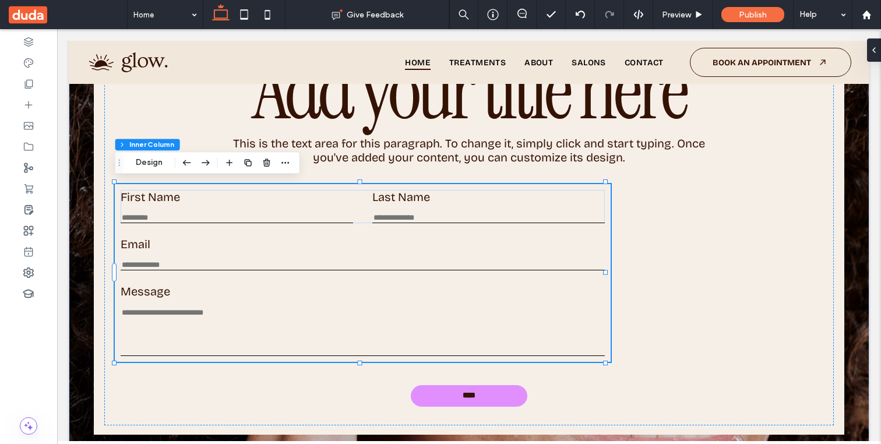
click at [160, 206] on div "First Name This is required" at bounding box center [237, 206] width 232 height 33
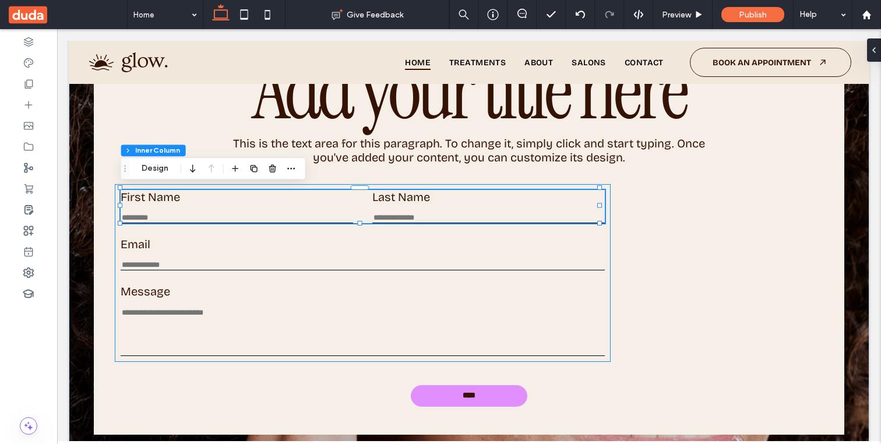
click at [160, 206] on div "First Name This is required" at bounding box center [237, 206] width 232 height 33
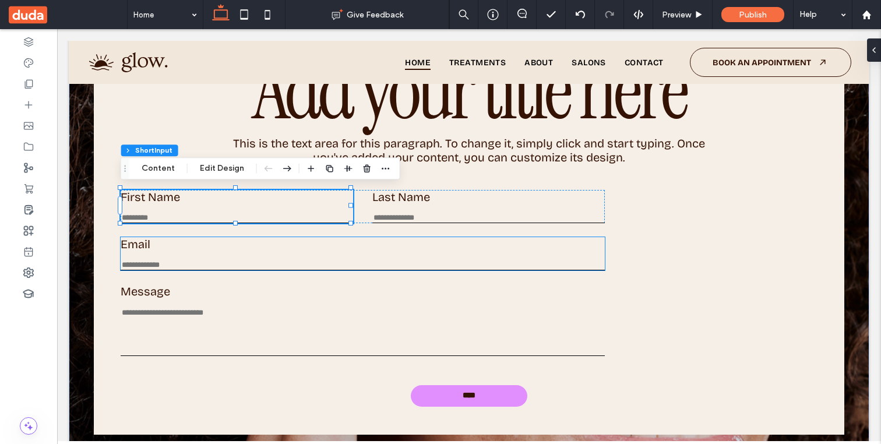
click at [160, 255] on div "Email Enter an email Use an address with (@) and (.)" at bounding box center [363, 253] width 484 height 33
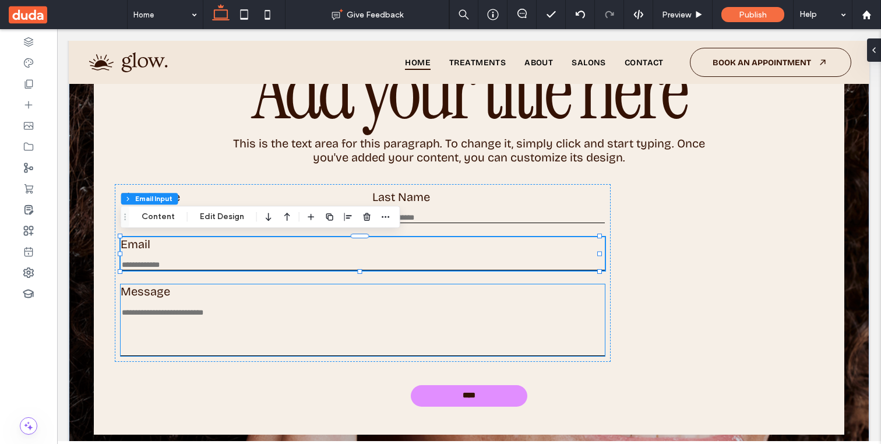
click at [168, 311] on textarea "Message" at bounding box center [363, 332] width 484 height 48
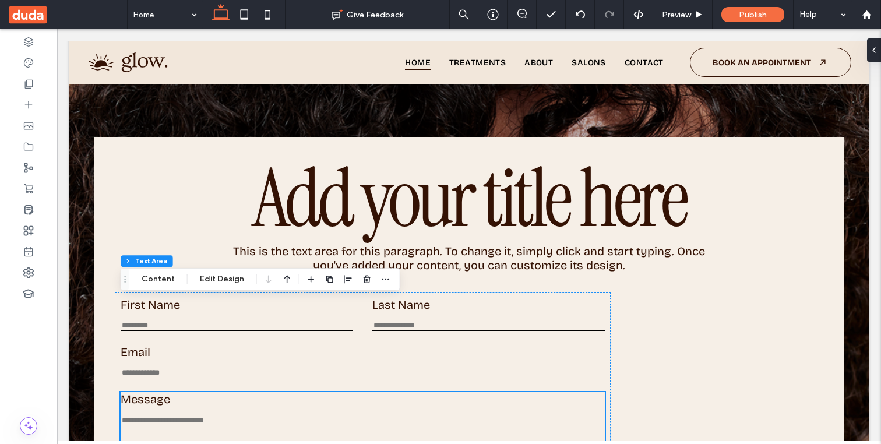
scroll to position [107, 0]
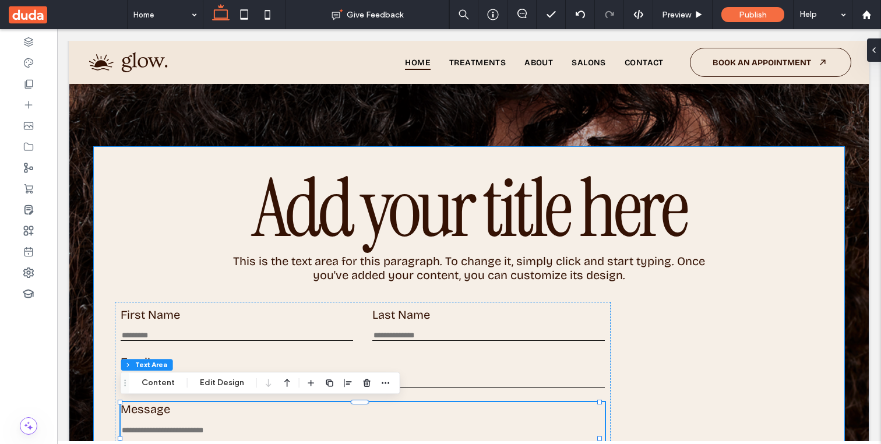
click at [112, 147] on div "Add your title here This is the text area for this paragraph. To change it, sim…" at bounding box center [469, 350] width 750 height 406
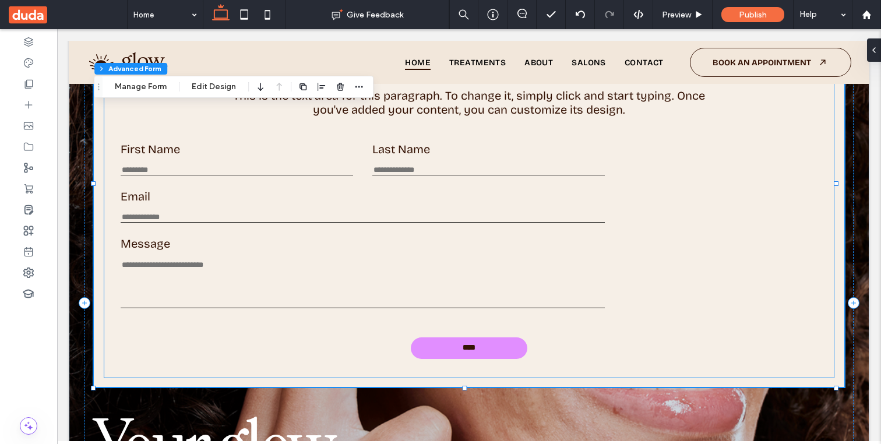
scroll to position [256, 0]
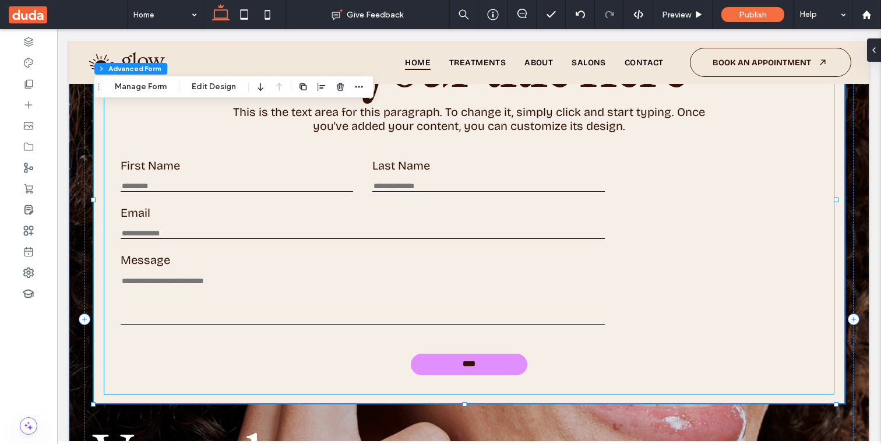
click at [159, 178] on div "First Name This is required" at bounding box center [237, 174] width 232 height 33
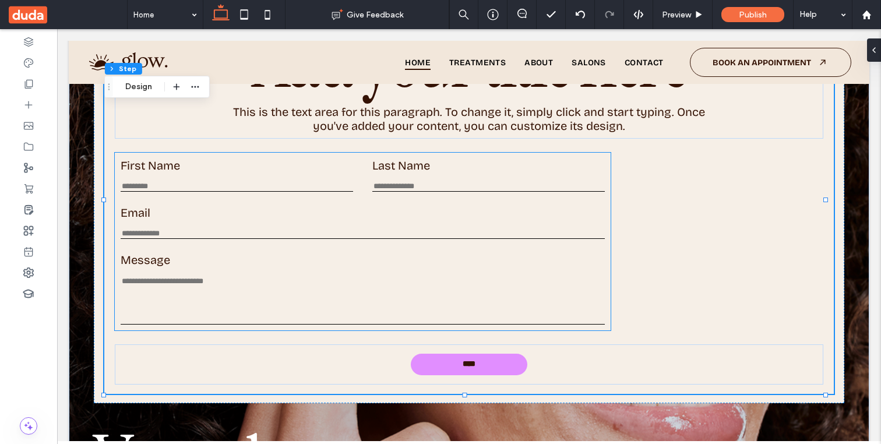
click at [159, 185] on input "First Name" at bounding box center [237, 187] width 232 height 10
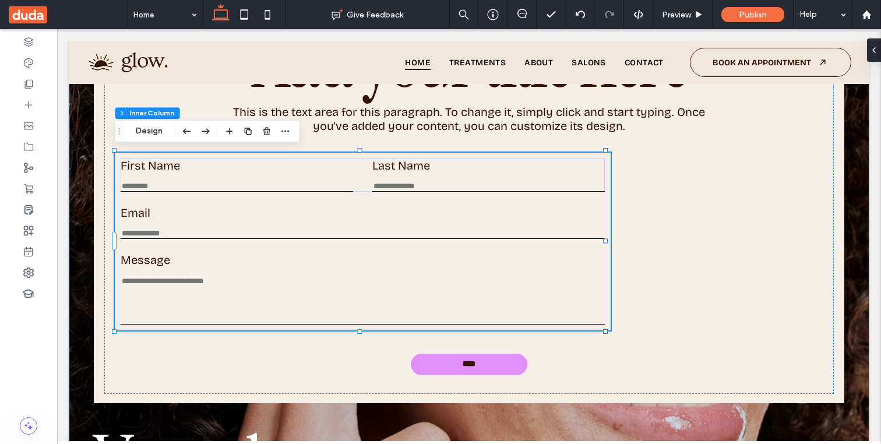
click at [159, 185] on input "First Name" at bounding box center [237, 187] width 232 height 10
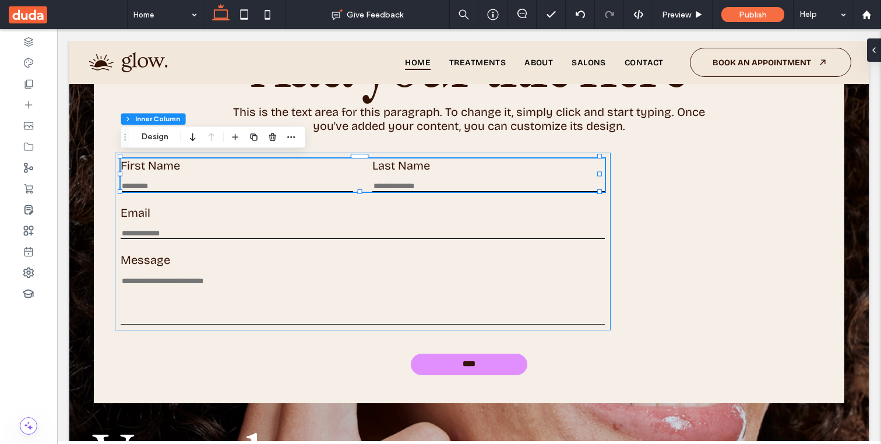
click at [159, 185] on input "First Name" at bounding box center [237, 187] width 232 height 10
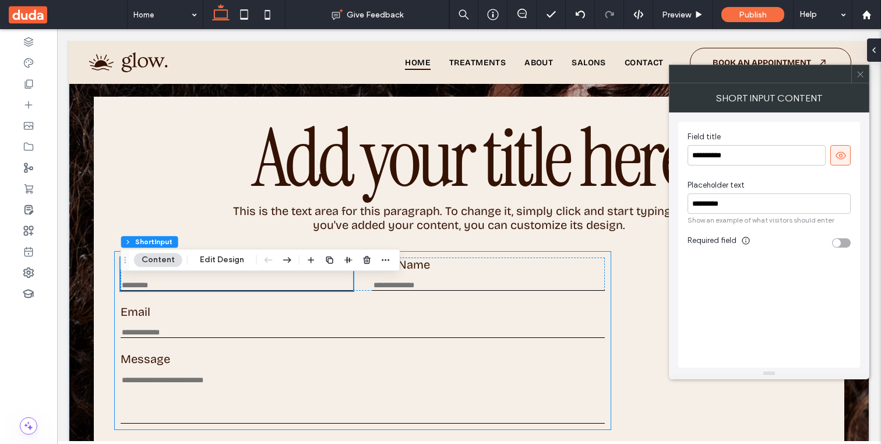
scroll to position [167, 0]
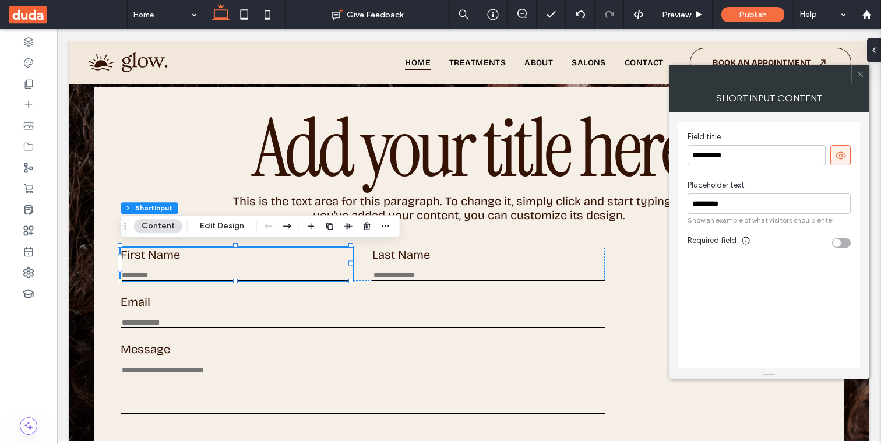
click at [824, 244] on div "toggle" at bounding box center [841, 242] width 19 height 9
click at [824, 244] on div "toggle" at bounding box center [846, 243] width 8 height 8
click at [438, 274] on input "Last Name" at bounding box center [488, 276] width 232 height 10
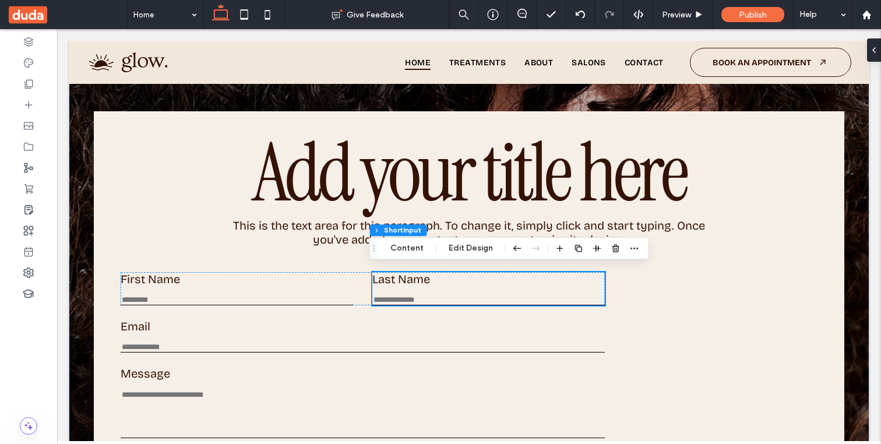
scroll to position [138, 0]
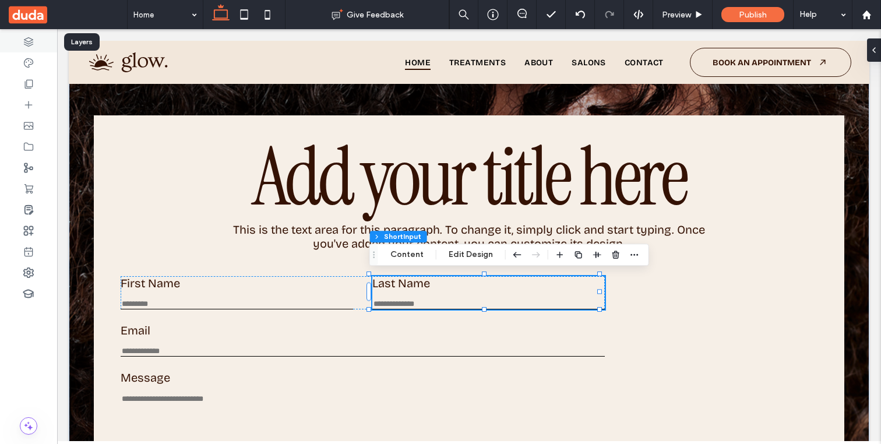
click at [26, 43] on use at bounding box center [28, 41] width 9 height 9
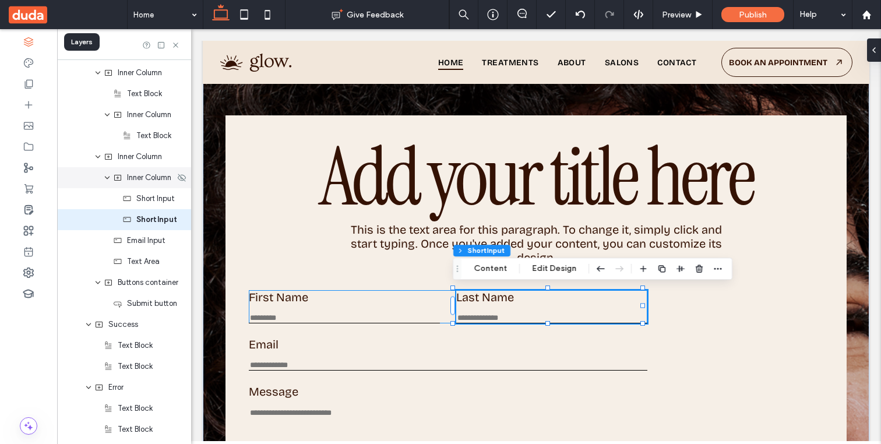
scroll to position [485, 0]
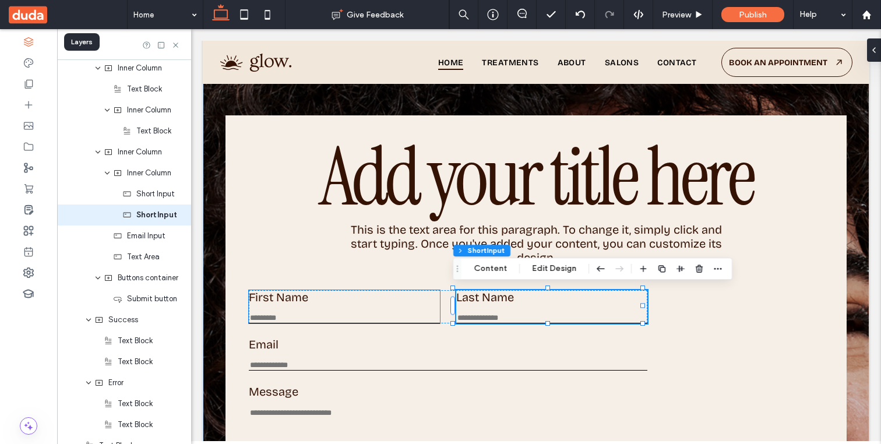
click at [326, 309] on div "First Name This is required" at bounding box center [345, 306] width 192 height 33
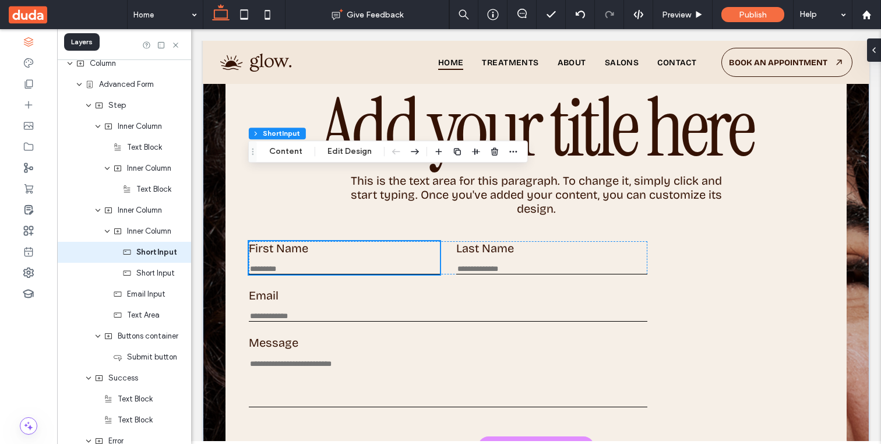
scroll to position [151, 0]
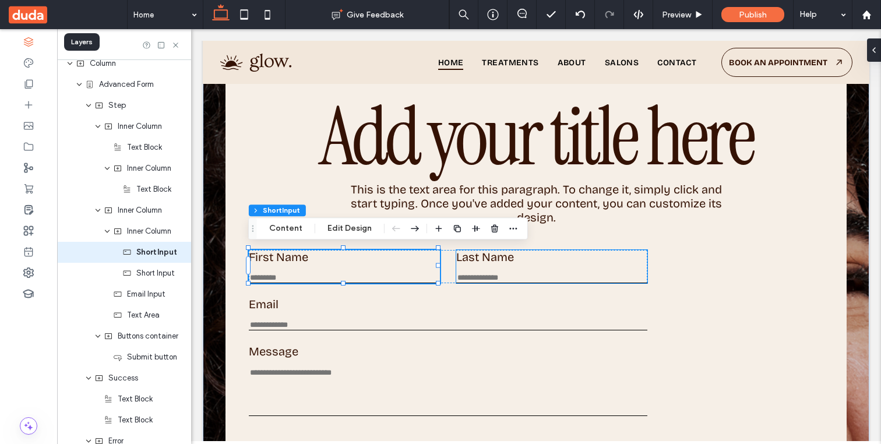
click at [488, 279] on input "Last Name" at bounding box center [552, 278] width 192 height 10
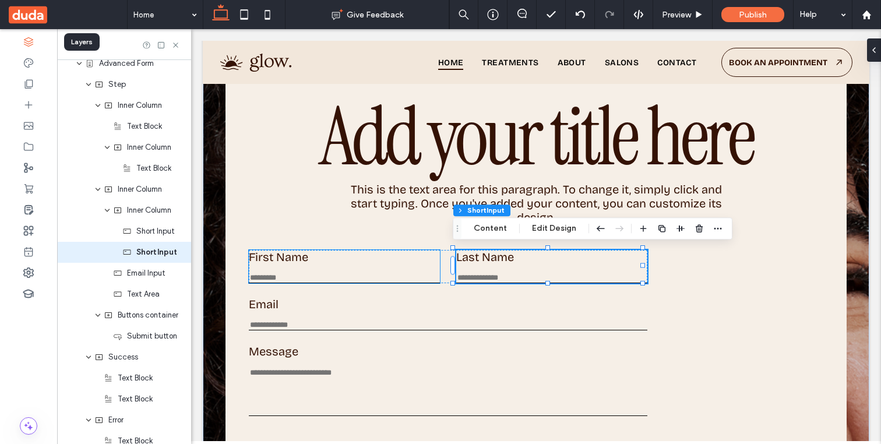
click at [334, 273] on input "First Name" at bounding box center [345, 278] width 192 height 10
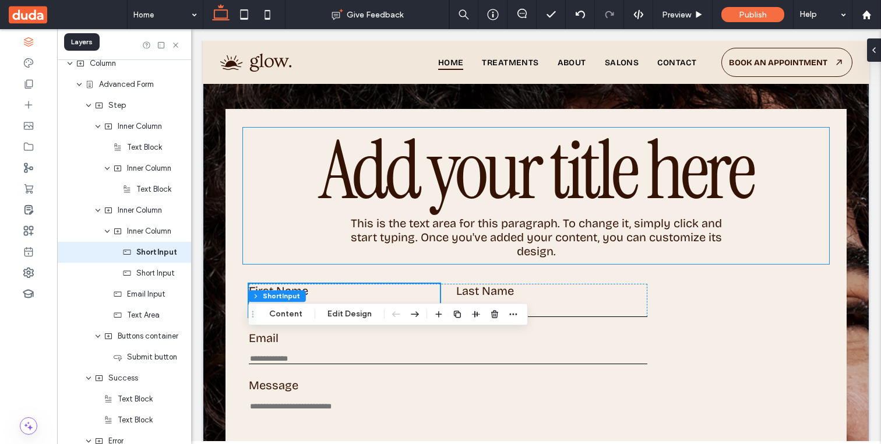
scroll to position [115, 0]
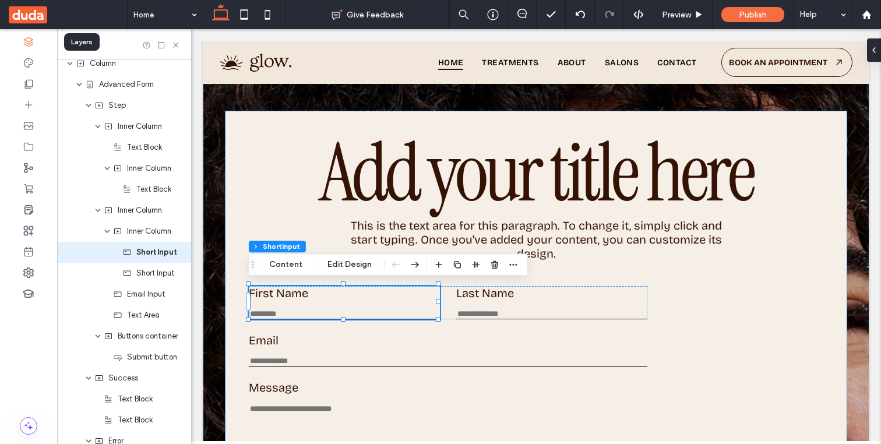
click at [230, 120] on div "Add your title here This is the text area for this paragraph. To change it, sim…" at bounding box center [535, 321] width 621 height 420
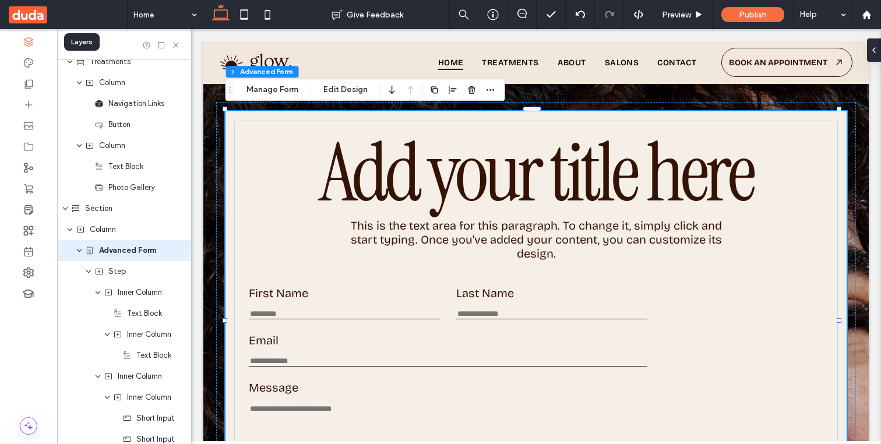
scroll to position [259, 0]
click at [262, 92] on button "Manage Form" at bounding box center [272, 90] width 67 height 14
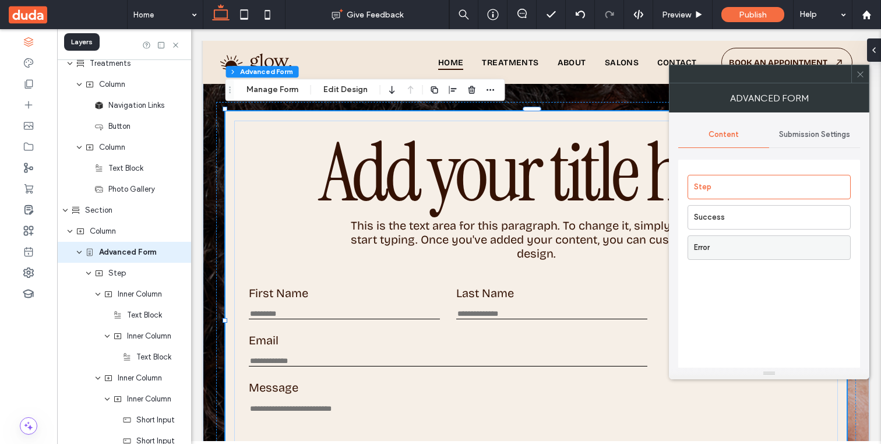
click at [741, 244] on label "Error" at bounding box center [772, 247] width 156 height 23
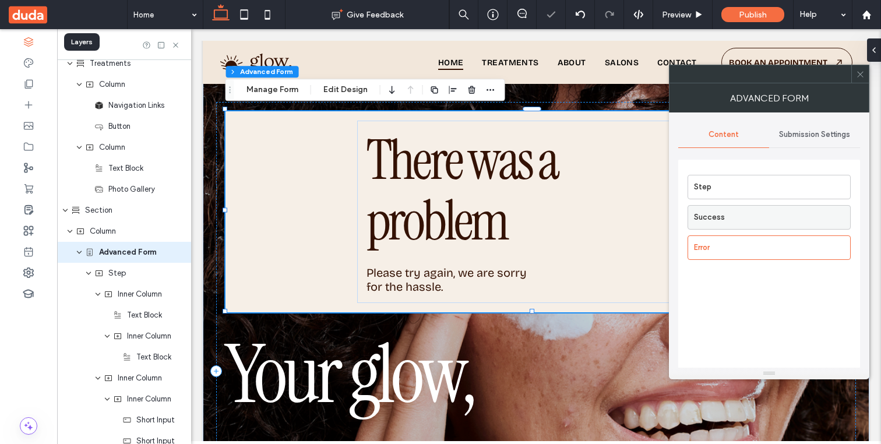
click at [740, 206] on label "Success" at bounding box center [772, 217] width 156 height 23
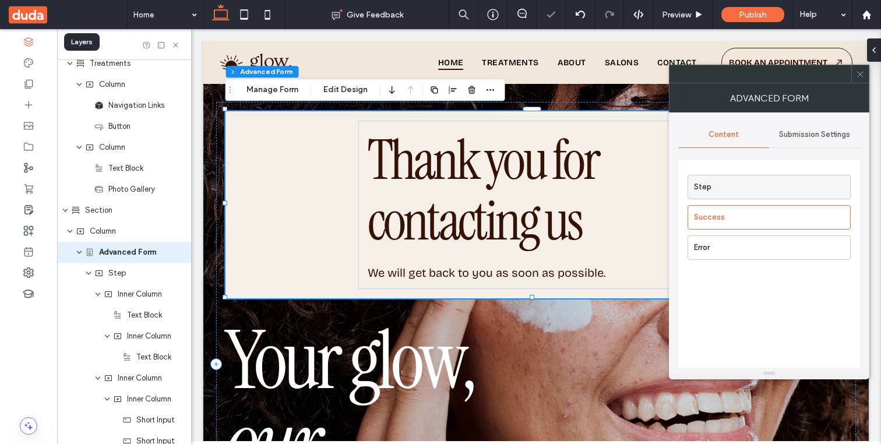
click at [740, 194] on label "Step" at bounding box center [772, 186] width 156 height 23
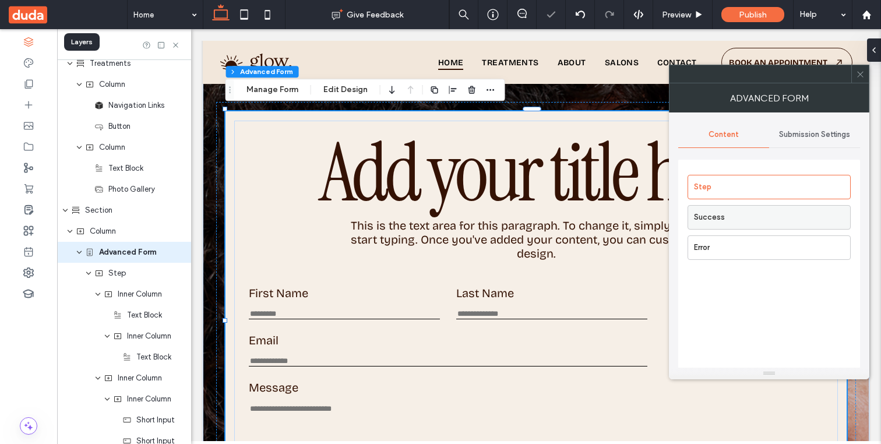
click at [740, 217] on label "Success" at bounding box center [772, 217] width 156 height 23
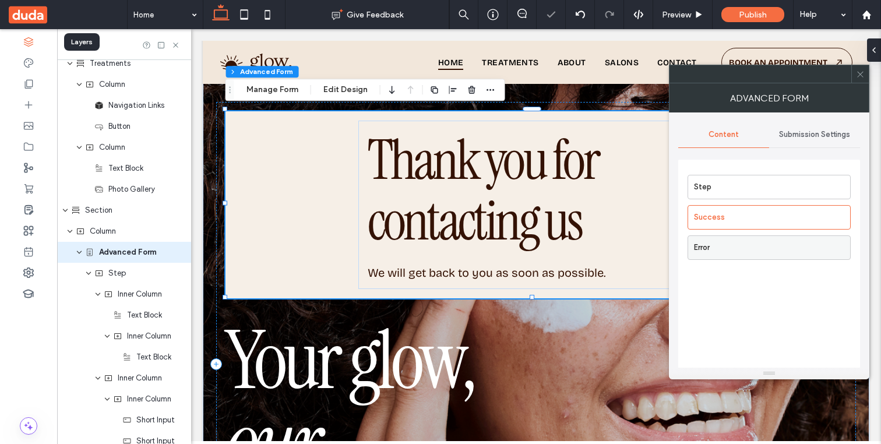
click at [743, 249] on label "Error" at bounding box center [772, 247] width 156 height 23
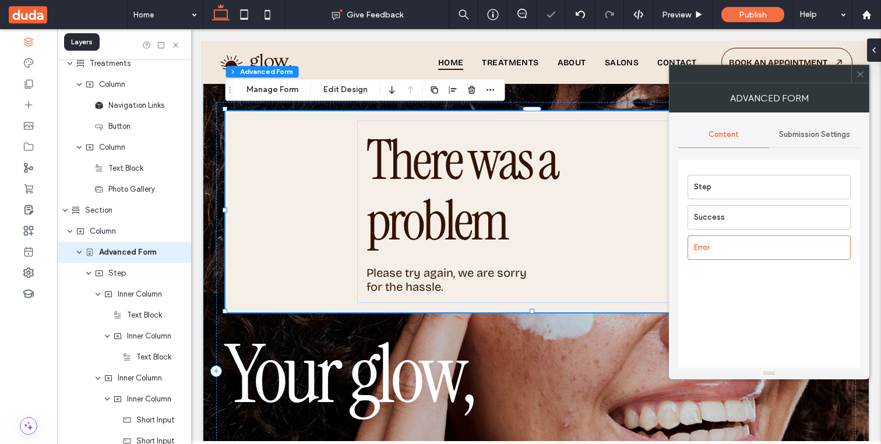
drag, startPoint x: 743, startPoint y: 249, endPoint x: 748, endPoint y: 266, distance: 17.5
click at [748, 266] on div "Step Success Error" at bounding box center [769, 292] width 182 height 265
click at [732, 186] on label "Step" at bounding box center [772, 186] width 156 height 23
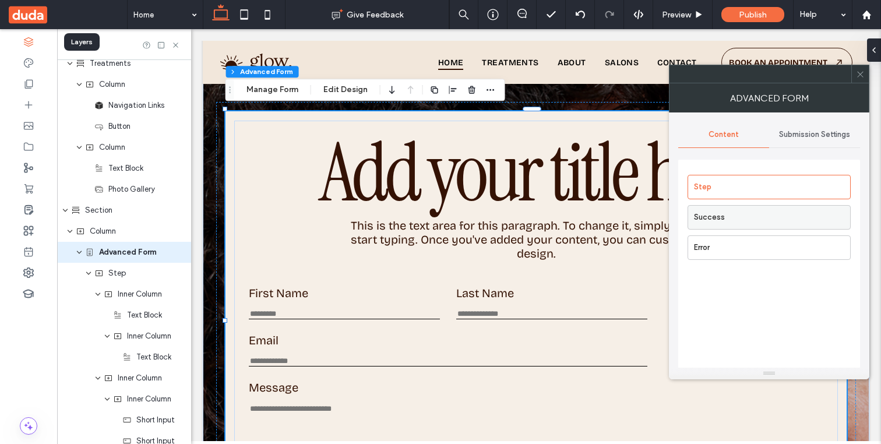
click at [774, 227] on label "Success" at bounding box center [772, 217] width 156 height 23
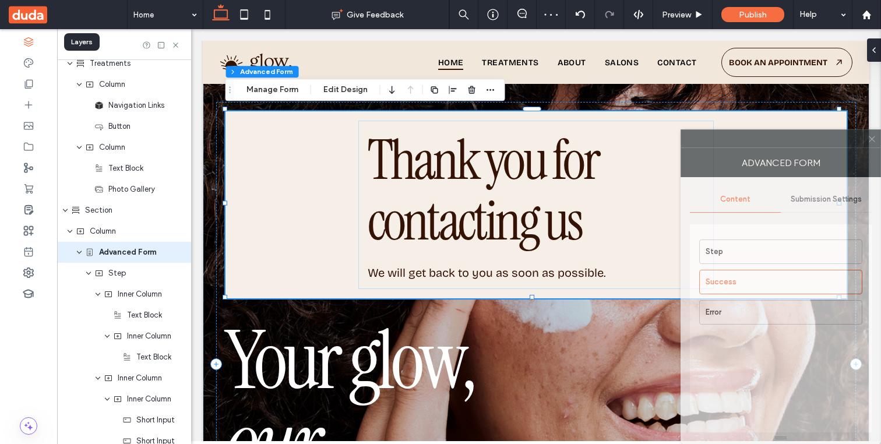
drag, startPoint x: 802, startPoint y: 75, endPoint x: 880, endPoint y: 213, distance: 158.4
click at [824, 213] on div "Advanced Form Content Submission Settings Step Success Error" at bounding box center [781, 286] width 200 height 315
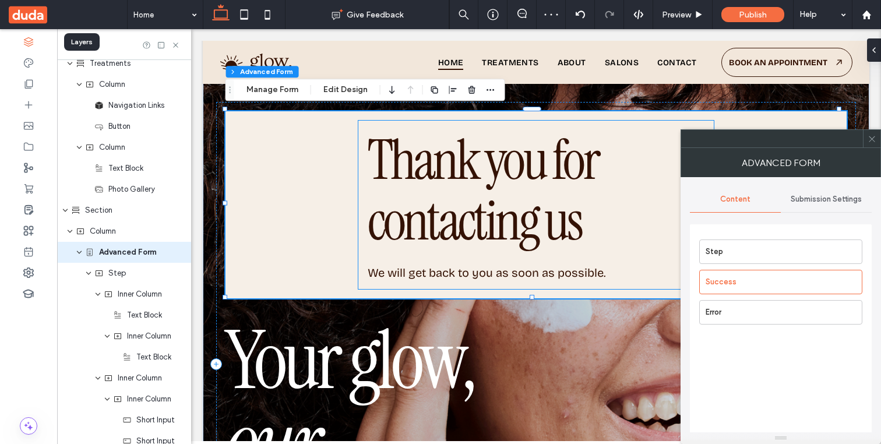
click at [397, 195] on span "Thank you for contacting us" at bounding box center [483, 190] width 230 height 133
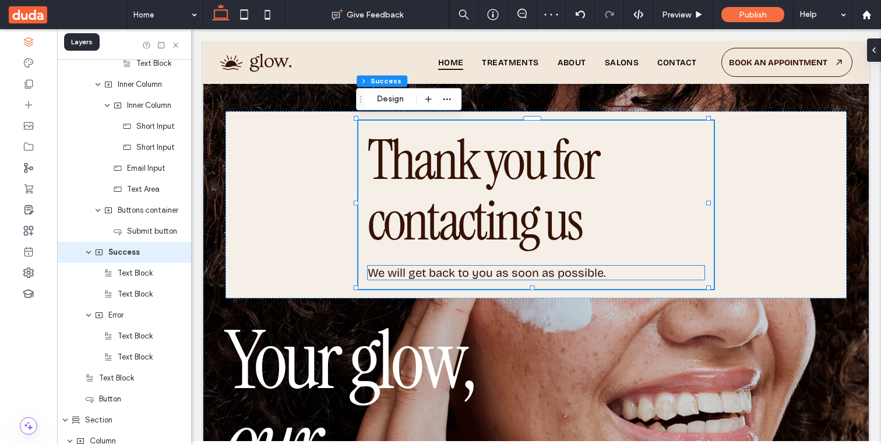
click at [419, 276] on span "We will get back to you as soon as possible." at bounding box center [487, 273] width 238 height 14
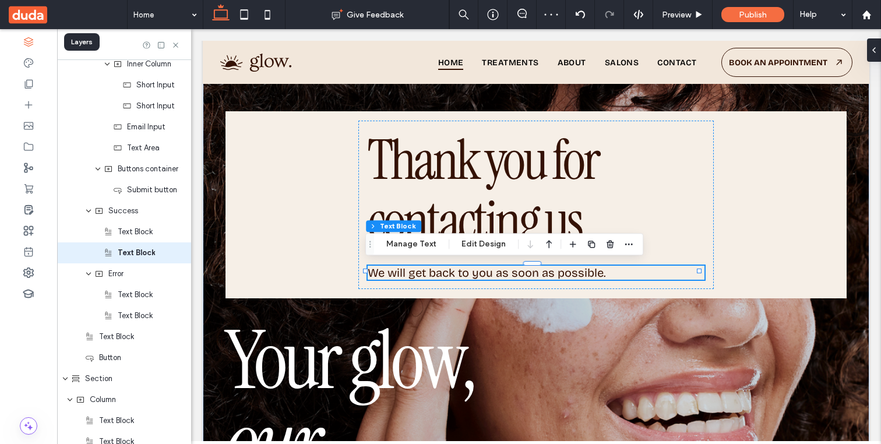
scroll to position [594, 0]
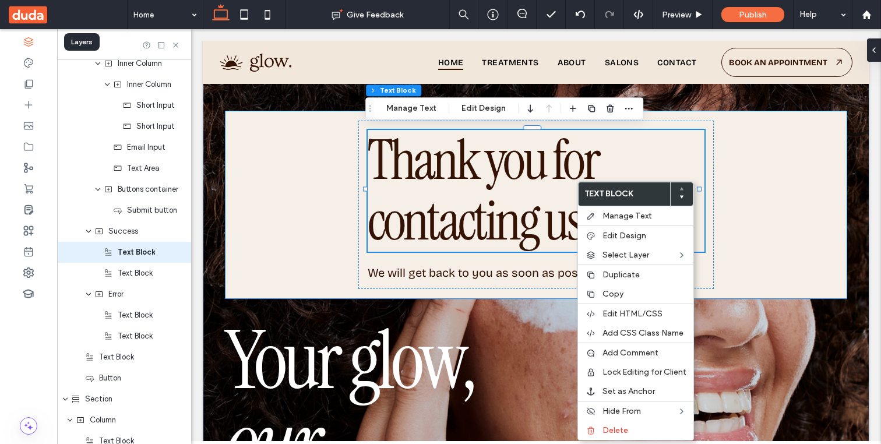
click at [292, 172] on div "Thank you for contacting us We will get back to you as soon as possible. Add yo…" at bounding box center [535, 204] width 621 height 187
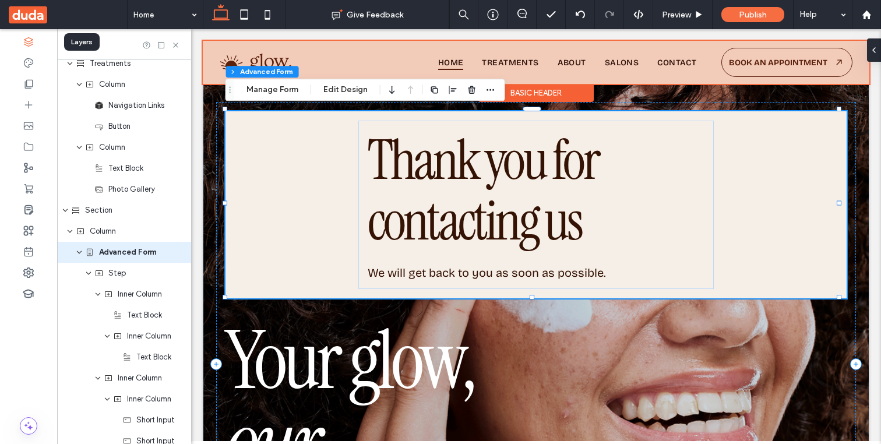
click at [278, 77] on div at bounding box center [536, 62] width 667 height 43
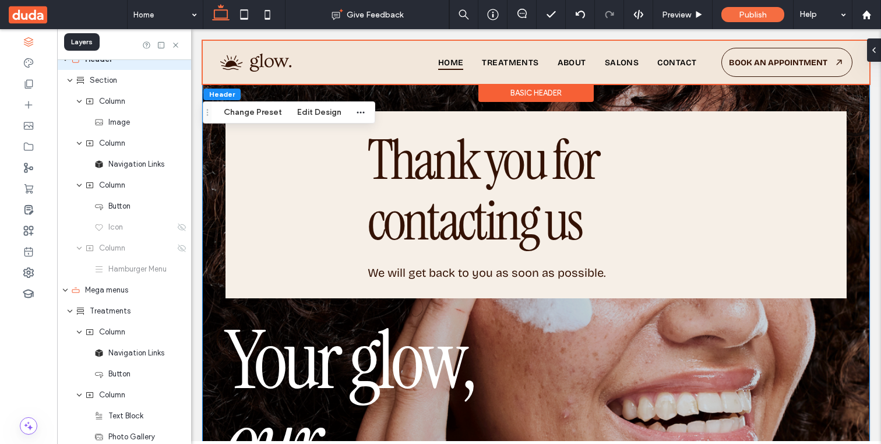
scroll to position [0, 0]
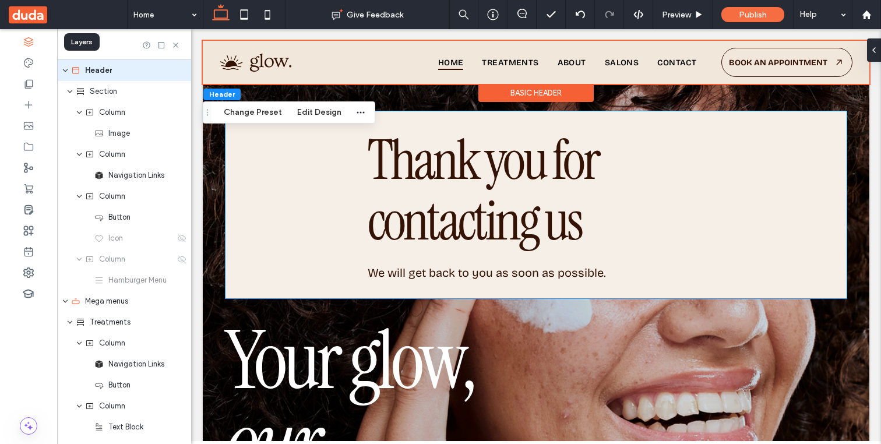
click at [275, 157] on div "Thank you for contacting us We will get back to you as soon as possible. Add yo…" at bounding box center [535, 204] width 621 height 187
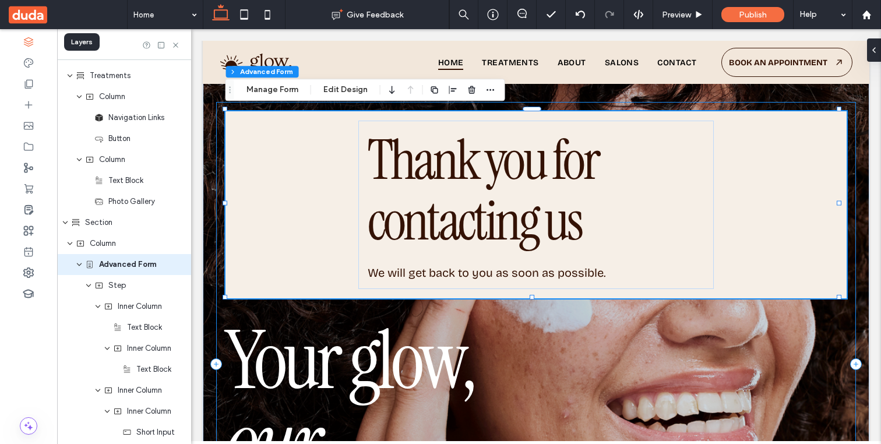
scroll to position [259, 0]
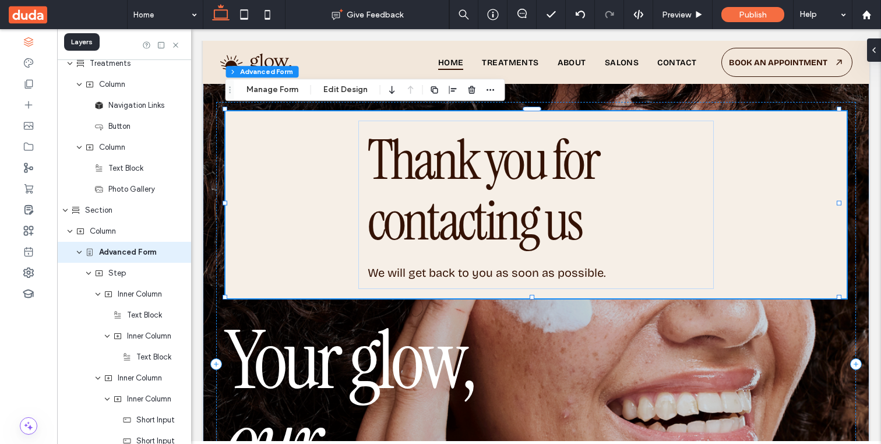
click at [264, 99] on div "Section Column Advanced Form Manage Form Edit Design" at bounding box center [365, 90] width 280 height 22
click at [264, 92] on button "Manage Form" at bounding box center [272, 90] width 67 height 14
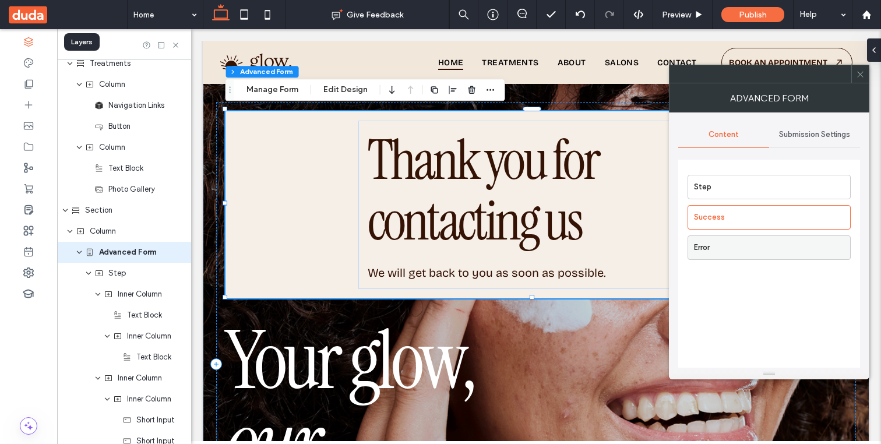
click at [772, 249] on label "Error" at bounding box center [772, 247] width 156 height 23
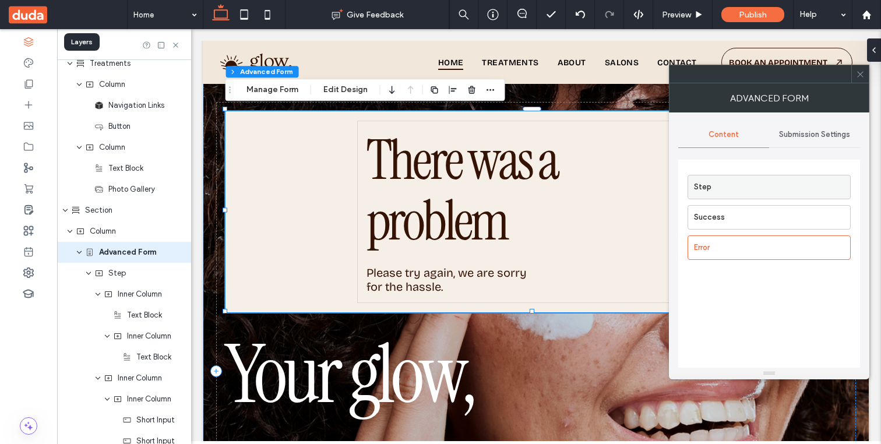
click at [734, 181] on label "Step" at bounding box center [772, 186] width 156 height 23
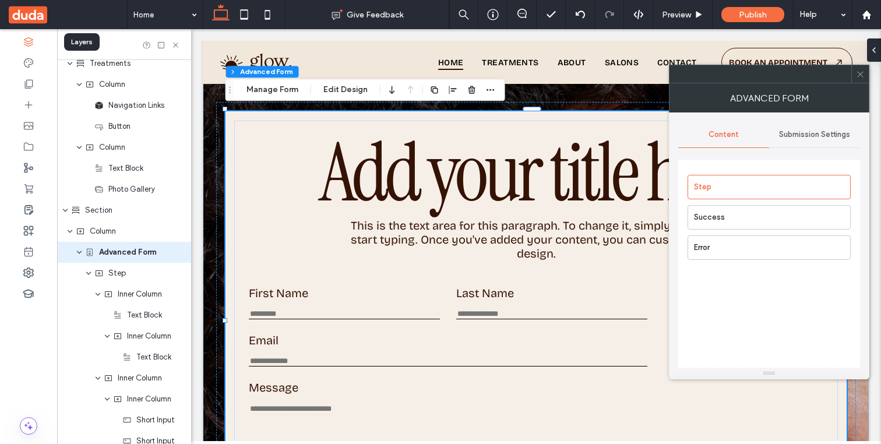
click at [733, 297] on div "Step Success Error" at bounding box center [769, 292] width 182 height 265
click at [723, 212] on label "Success" at bounding box center [772, 217] width 156 height 23
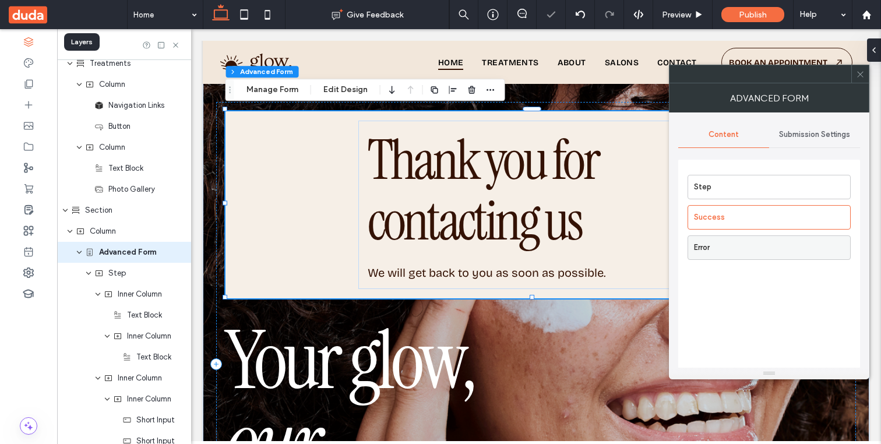
click at [724, 253] on label "Error" at bounding box center [772, 247] width 156 height 23
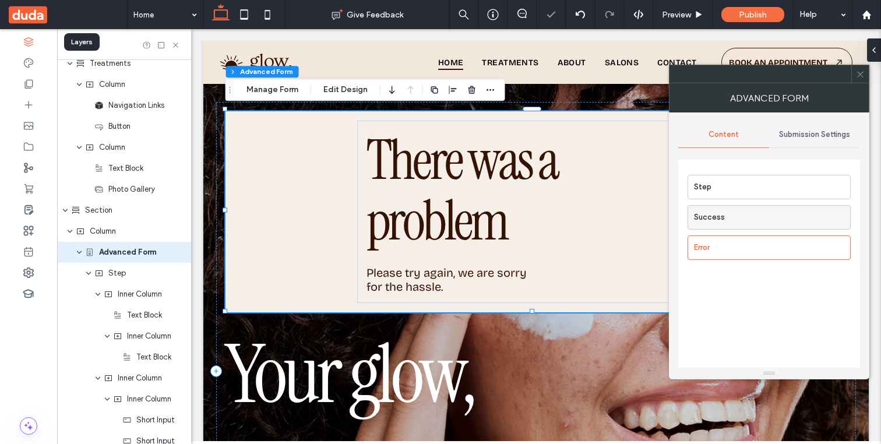
click at [723, 223] on label "Success" at bounding box center [772, 217] width 156 height 23
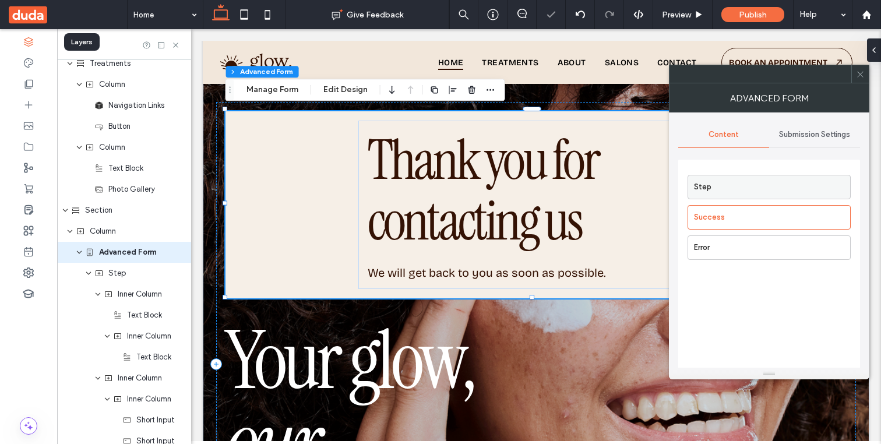
click at [724, 186] on label "Step" at bounding box center [772, 186] width 156 height 23
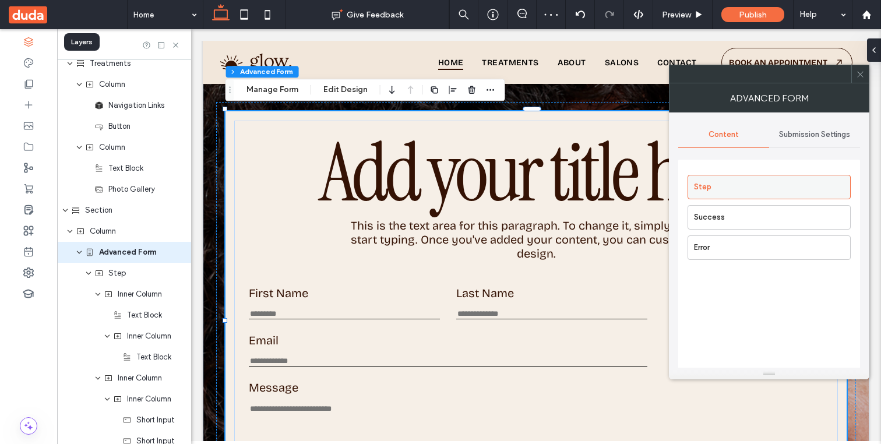
drag, startPoint x: 682, startPoint y: 186, endPoint x: 689, endPoint y: 192, distance: 8.7
click at [689, 192] on div "Step Success Error" at bounding box center [769, 292] width 182 height 265
click at [736, 220] on label "Success" at bounding box center [772, 217] width 156 height 23
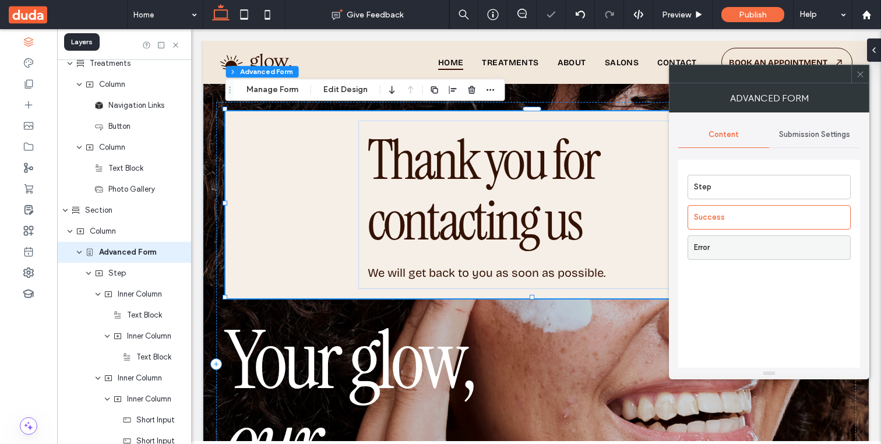
click at [732, 248] on label "Error" at bounding box center [772, 247] width 156 height 23
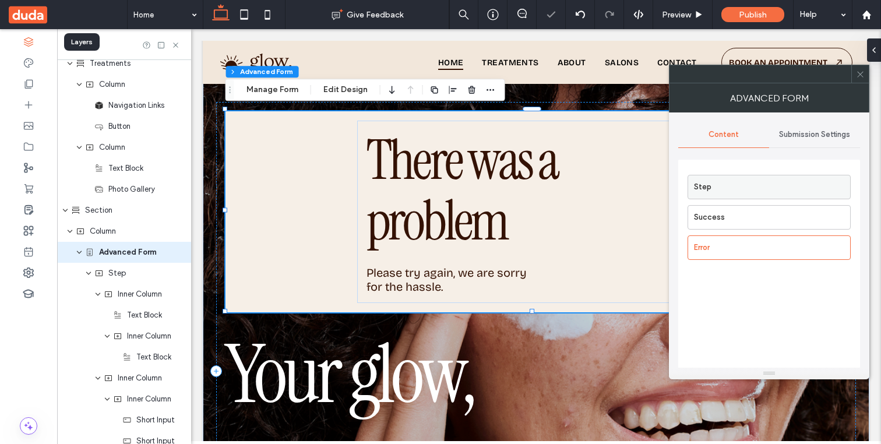
click at [742, 188] on label "Step" at bounding box center [772, 186] width 156 height 23
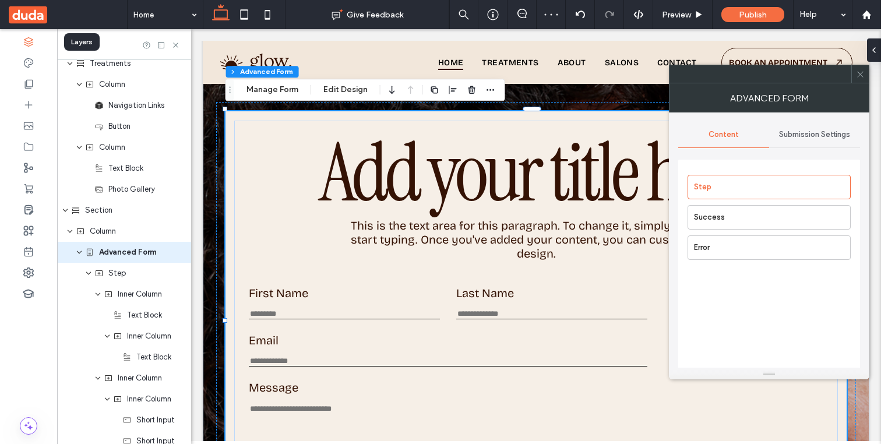
click at [816, 131] on span "Submission Settings" at bounding box center [814, 134] width 71 height 9
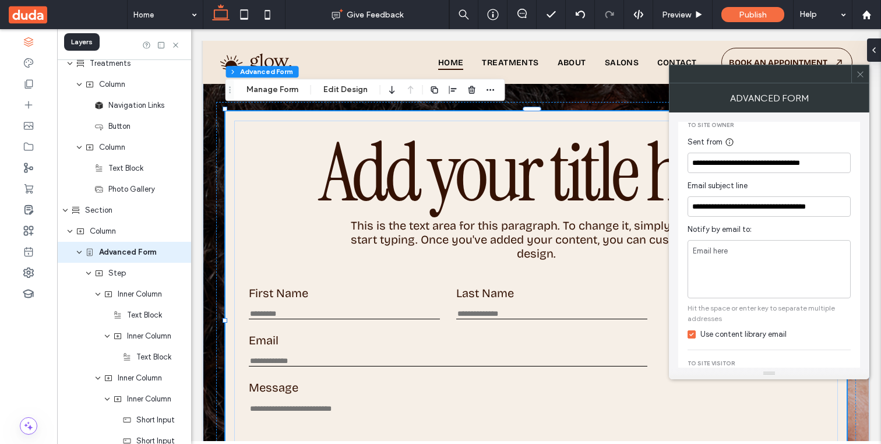
scroll to position [0, 0]
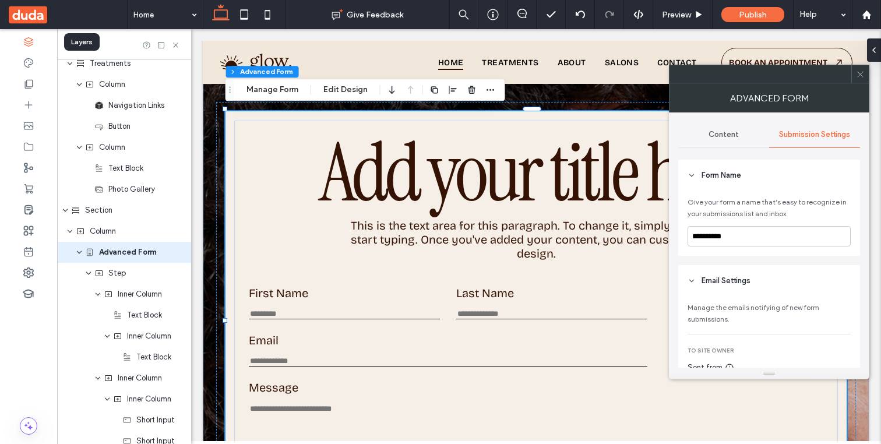
click at [824, 75] on use at bounding box center [860, 74] width 6 height 6
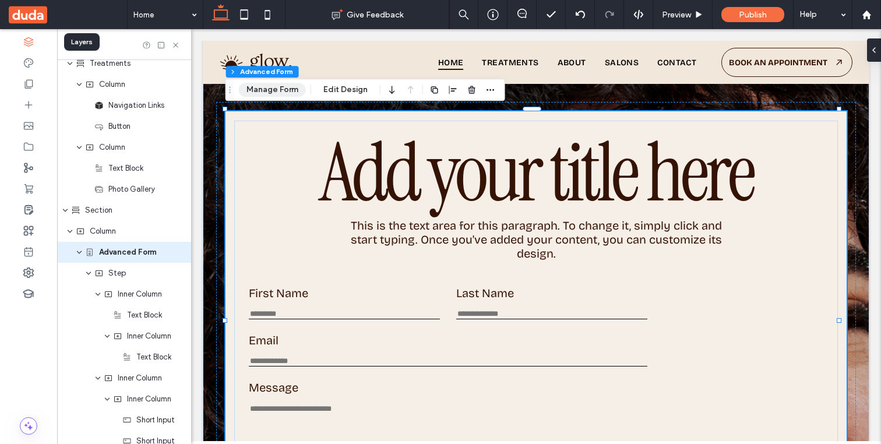
click at [267, 93] on button "Manage Form" at bounding box center [272, 90] width 67 height 14
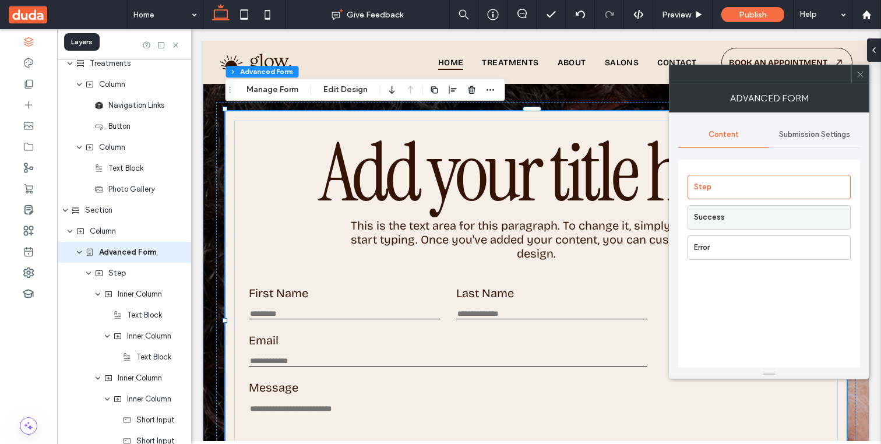
click at [707, 214] on label "Success" at bounding box center [772, 217] width 156 height 23
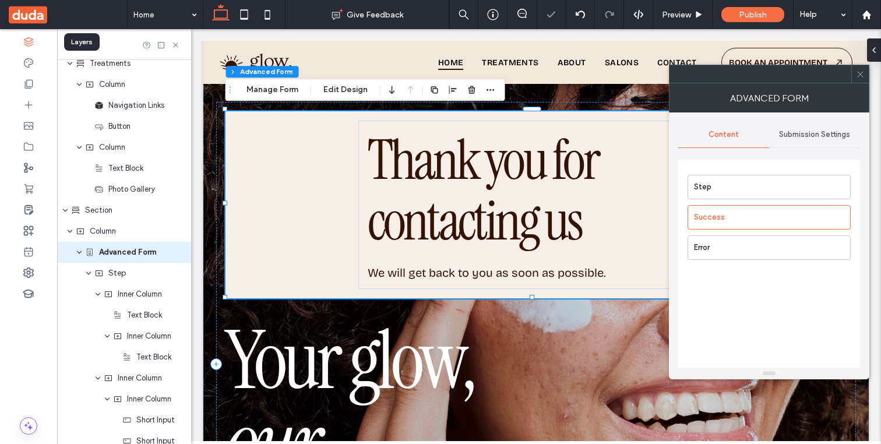
click at [824, 77] on icon at bounding box center [860, 74] width 9 height 9
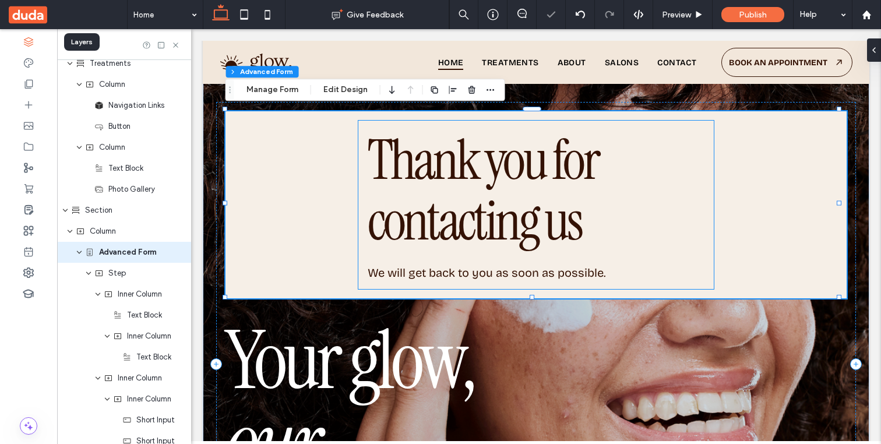
click at [501, 157] on span "Thank you for contacting us" at bounding box center [483, 190] width 230 height 133
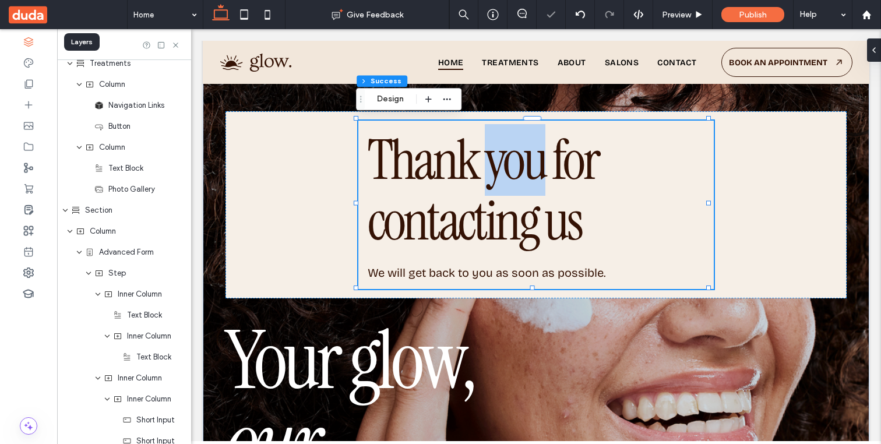
click at [501, 157] on span "Thank you for contacting us" at bounding box center [483, 190] width 230 height 133
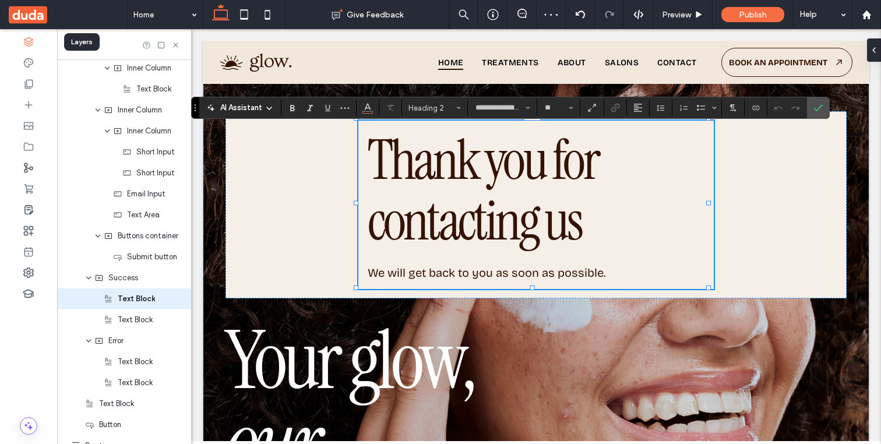
click at [501, 157] on div "Thank you for contacting us" at bounding box center [536, 191] width 337 height 122
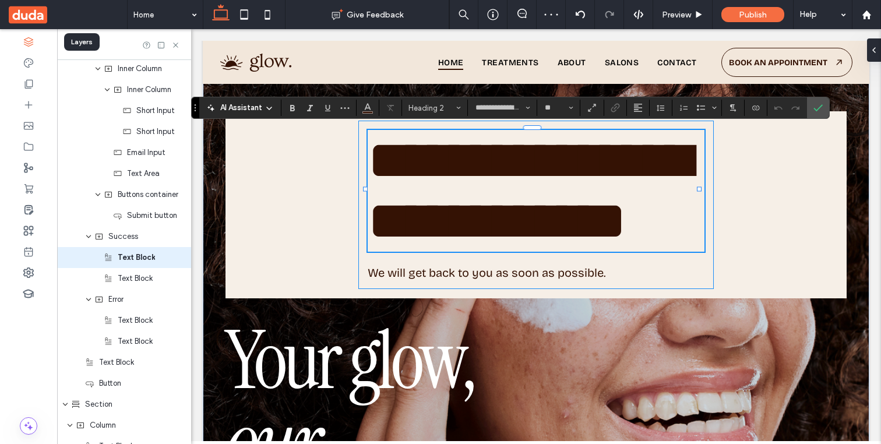
scroll to position [5, 0]
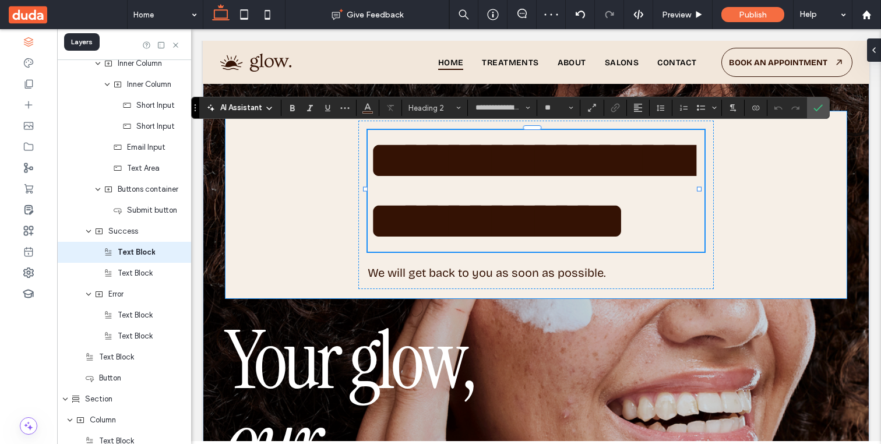
click at [230, 187] on div "**********" at bounding box center [535, 204] width 621 height 187
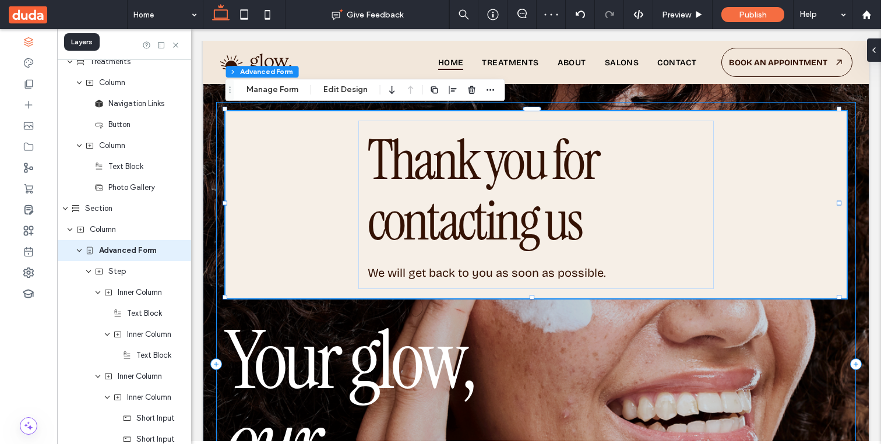
scroll to position [259, 0]
click at [256, 99] on div "Section Column Advanced Form Manage Form Edit Design" at bounding box center [365, 90] width 280 height 22
click at [269, 92] on button "Manage Form" at bounding box center [272, 90] width 67 height 14
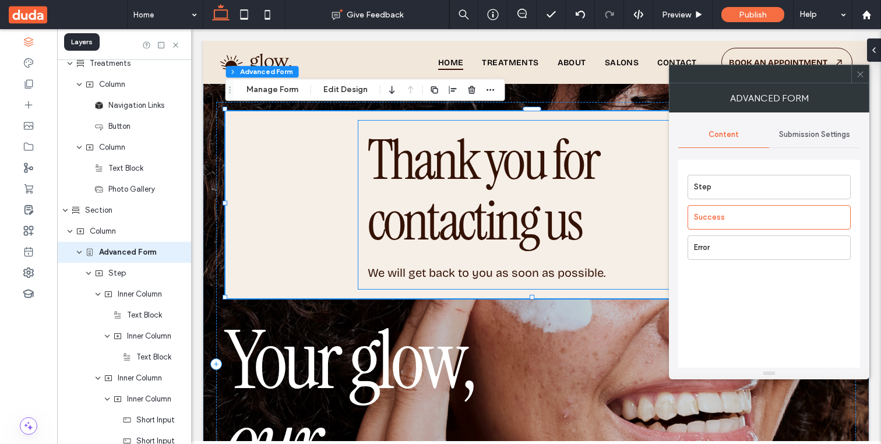
click at [446, 202] on span "Thank you for contacting us" at bounding box center [483, 190] width 230 height 133
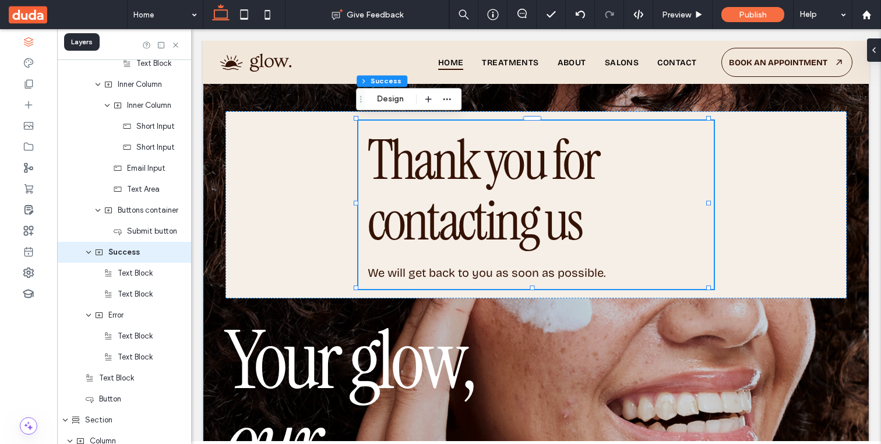
scroll to position [552, 0]
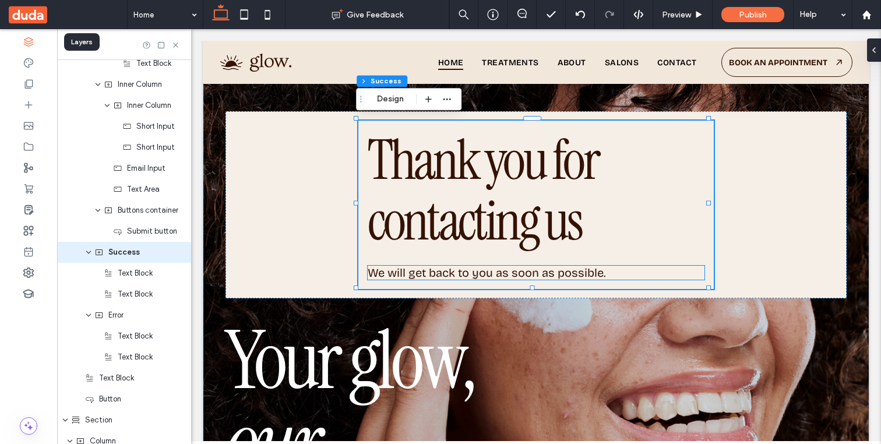
click at [524, 269] on span "We will get back to you as soon as possible." at bounding box center [487, 273] width 238 height 14
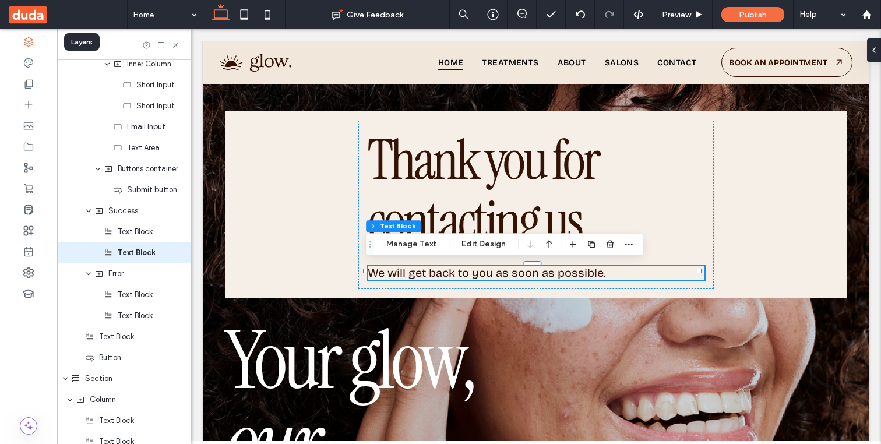
scroll to position [594, 0]
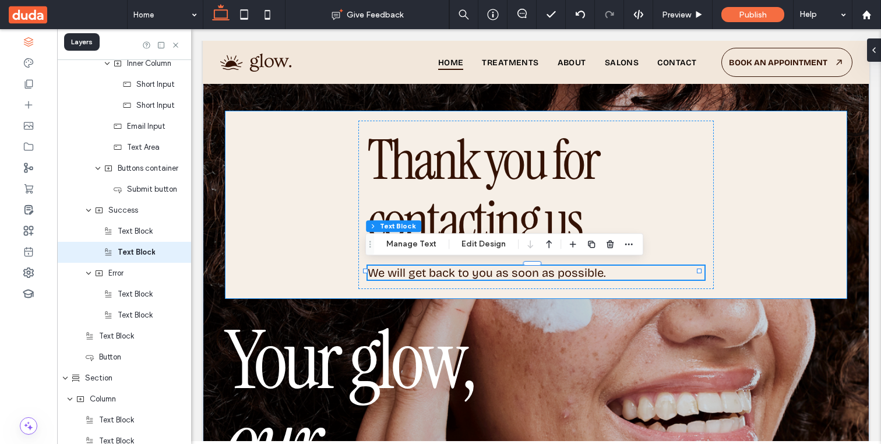
click at [234, 119] on div "Thank you for contacting us We will get back to you as soon as possible. Add yo…" at bounding box center [535, 204] width 621 height 187
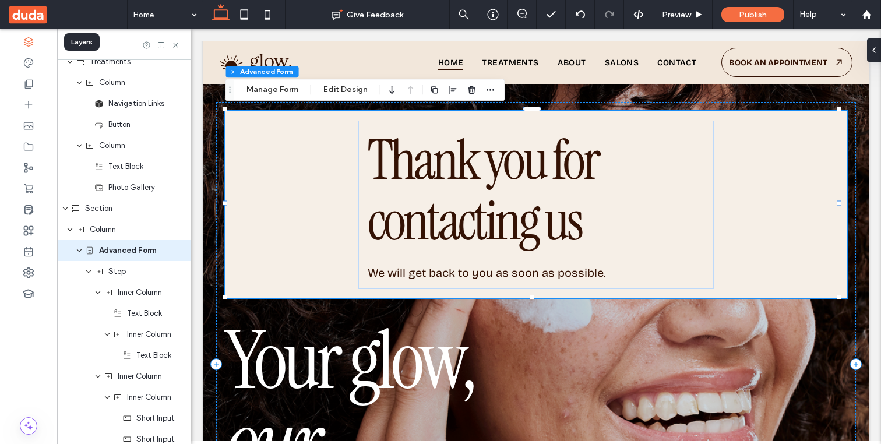
scroll to position [259, 0]
